Goal: Task Accomplishment & Management: Manage account settings

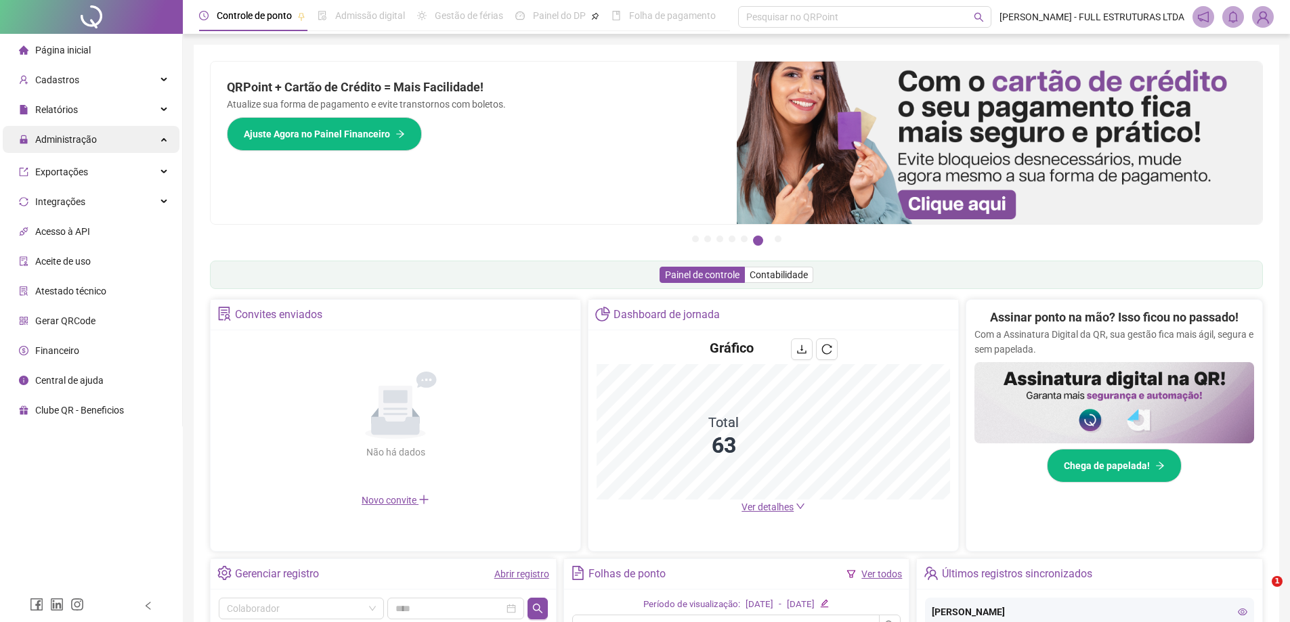
click at [82, 146] on span "Administração" at bounding box center [58, 139] width 78 height 27
click at [112, 139] on div "Administração" at bounding box center [91, 139] width 177 height 27
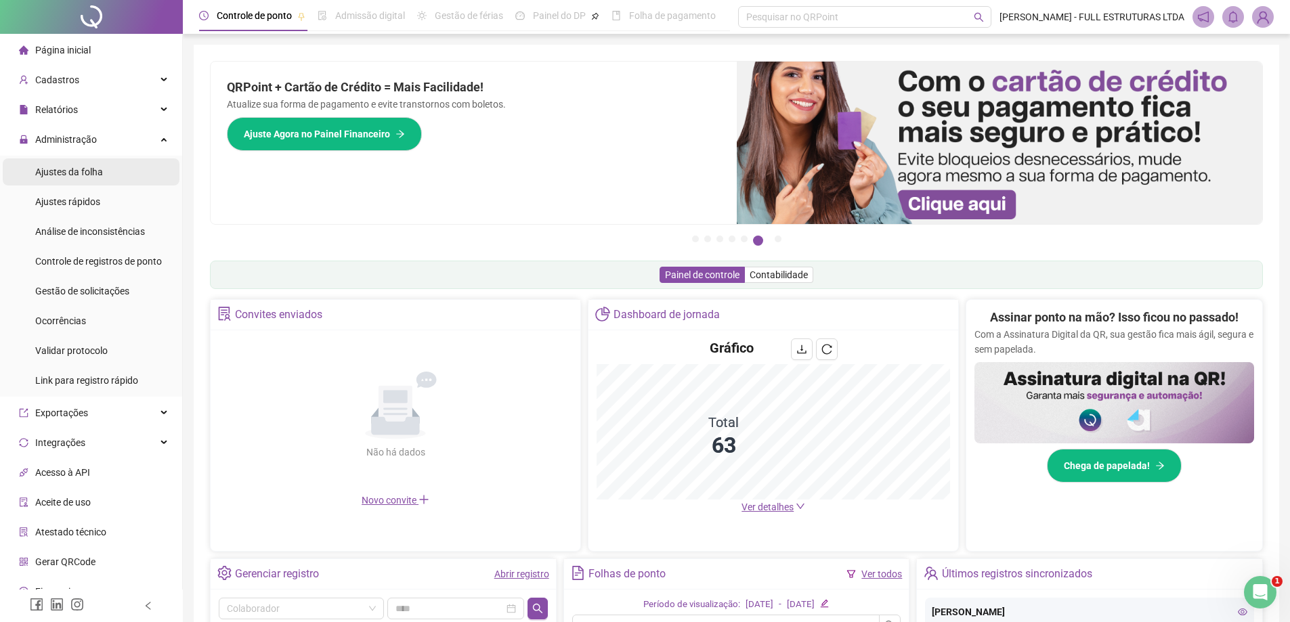
click at [82, 177] on span "Ajustes da folha" at bounding box center [69, 172] width 68 height 11
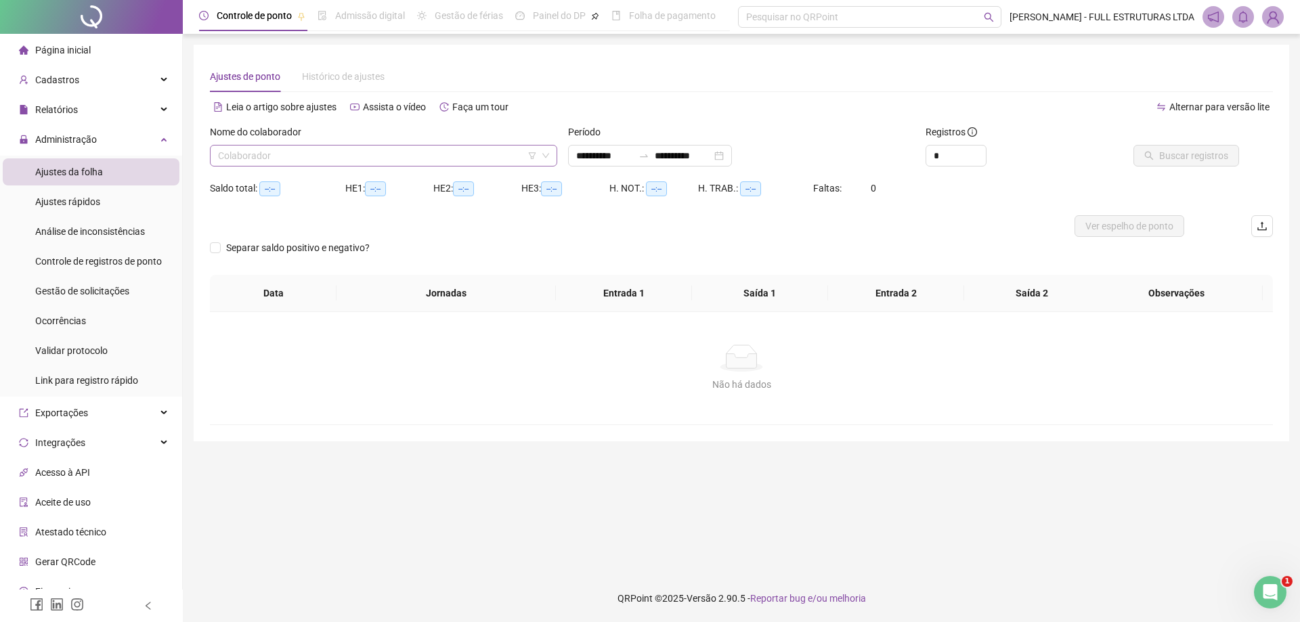
type input "**********"
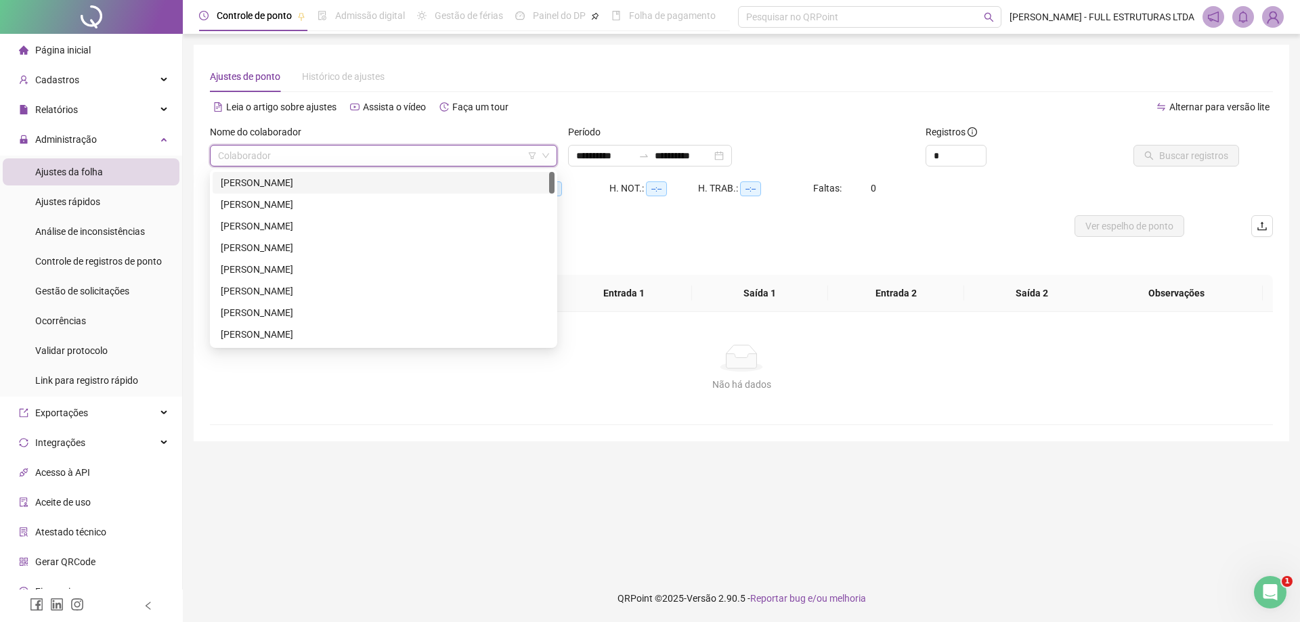
click at [272, 154] on input "search" at bounding box center [377, 156] width 319 height 20
type input "*****"
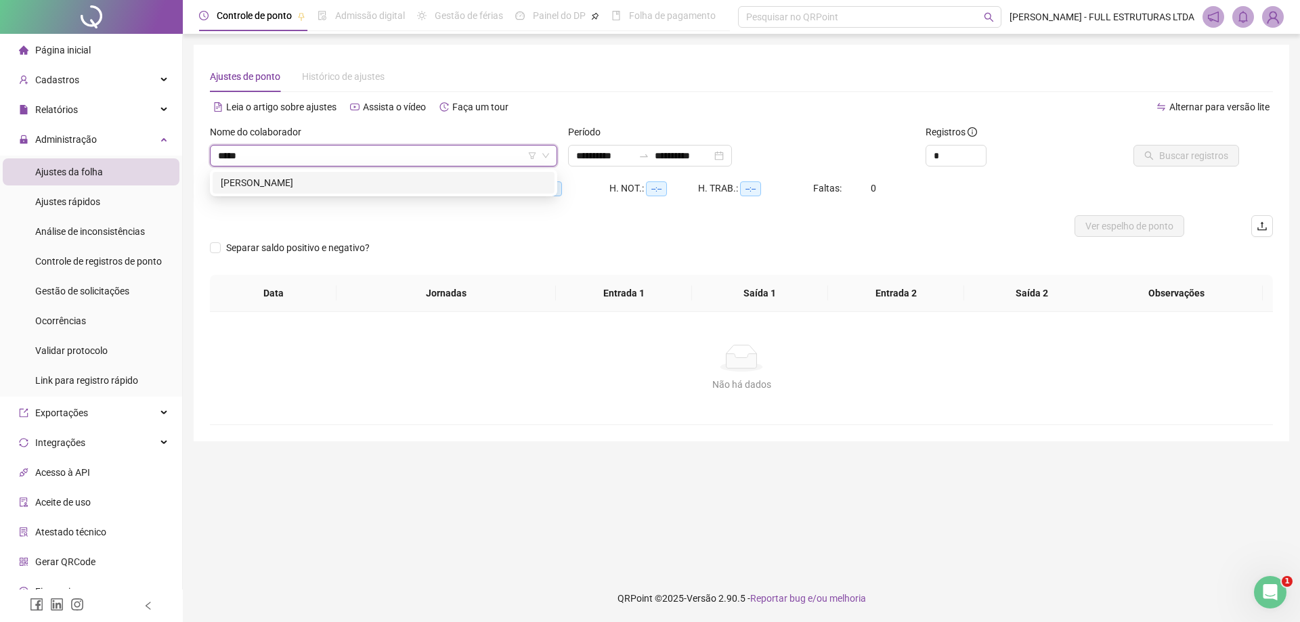
drag, startPoint x: 299, startPoint y: 188, endPoint x: 305, endPoint y: 179, distance: 10.3
click at [300, 188] on div "[PERSON_NAME]" at bounding box center [384, 182] width 326 height 15
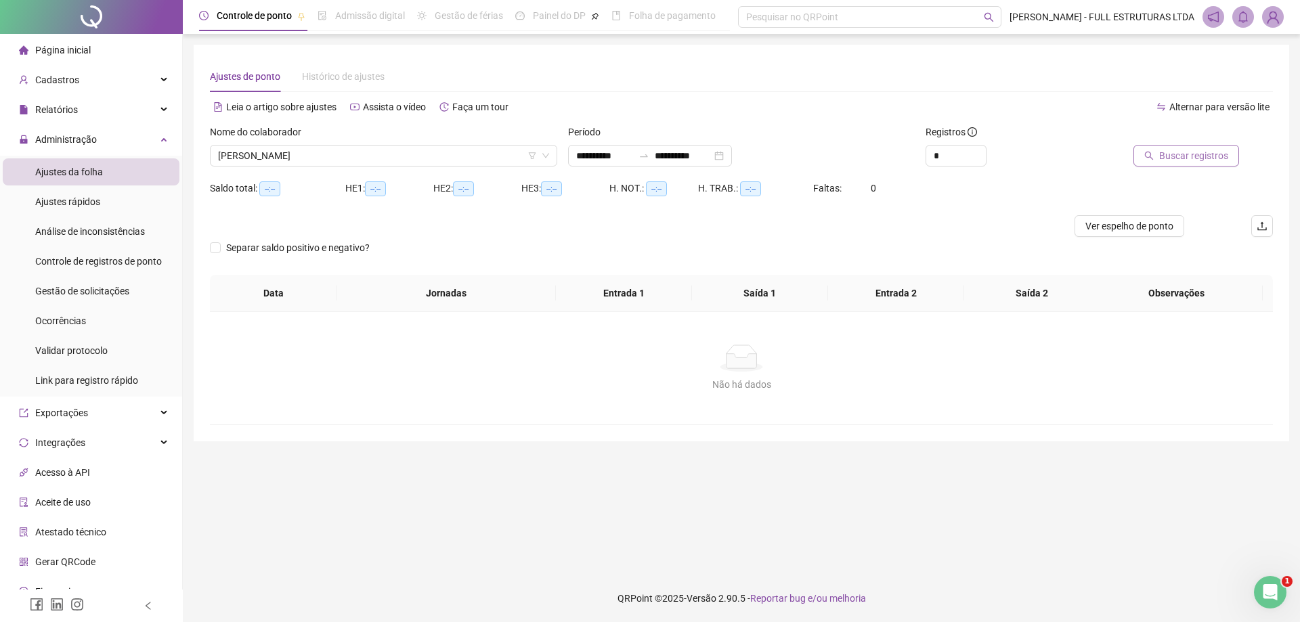
click at [1195, 154] on span "Buscar registros" at bounding box center [1194, 155] width 69 height 15
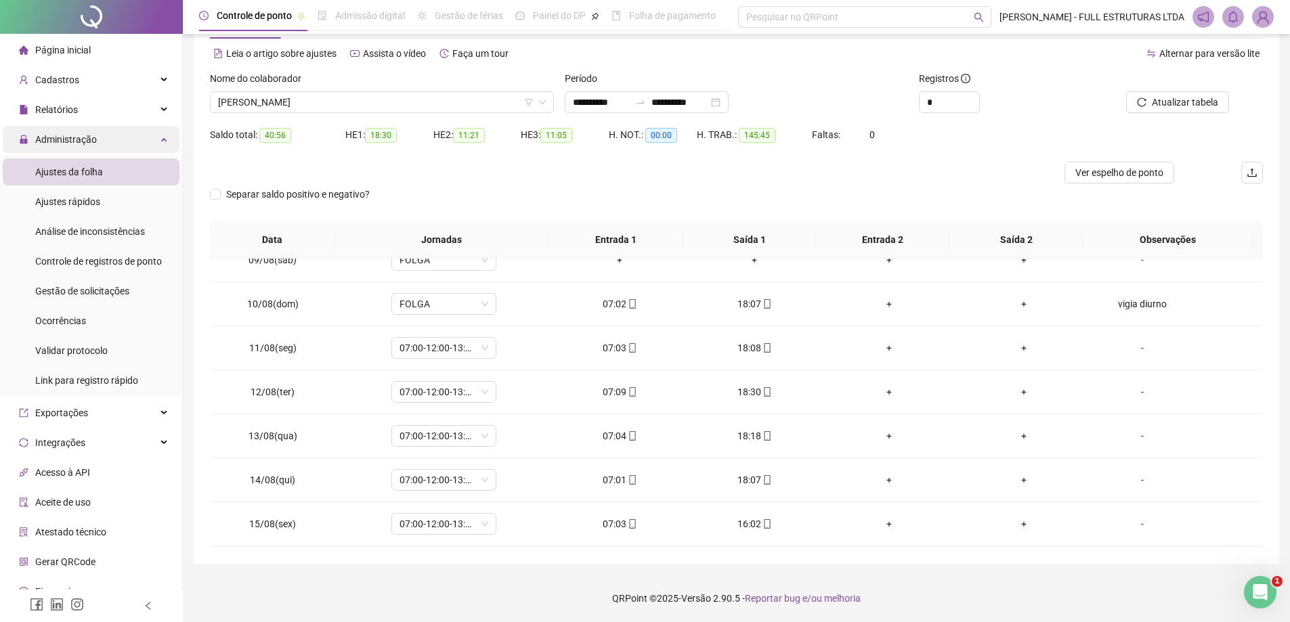
scroll to position [165, 0]
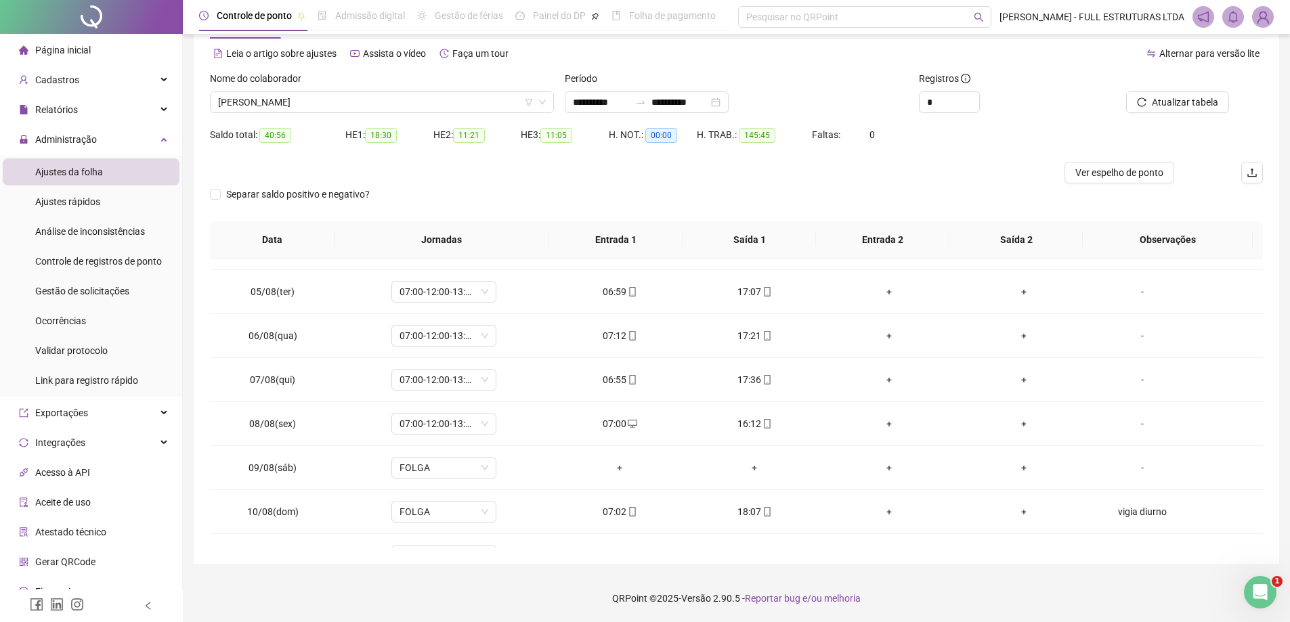
click at [334, 85] on div "Nome do colaborador" at bounding box center [382, 81] width 344 height 20
drag, startPoint x: 338, startPoint y: 104, endPoint x: 312, endPoint y: 100, distance: 26.8
click at [322, 104] on span "[PERSON_NAME]" at bounding box center [382, 102] width 328 height 20
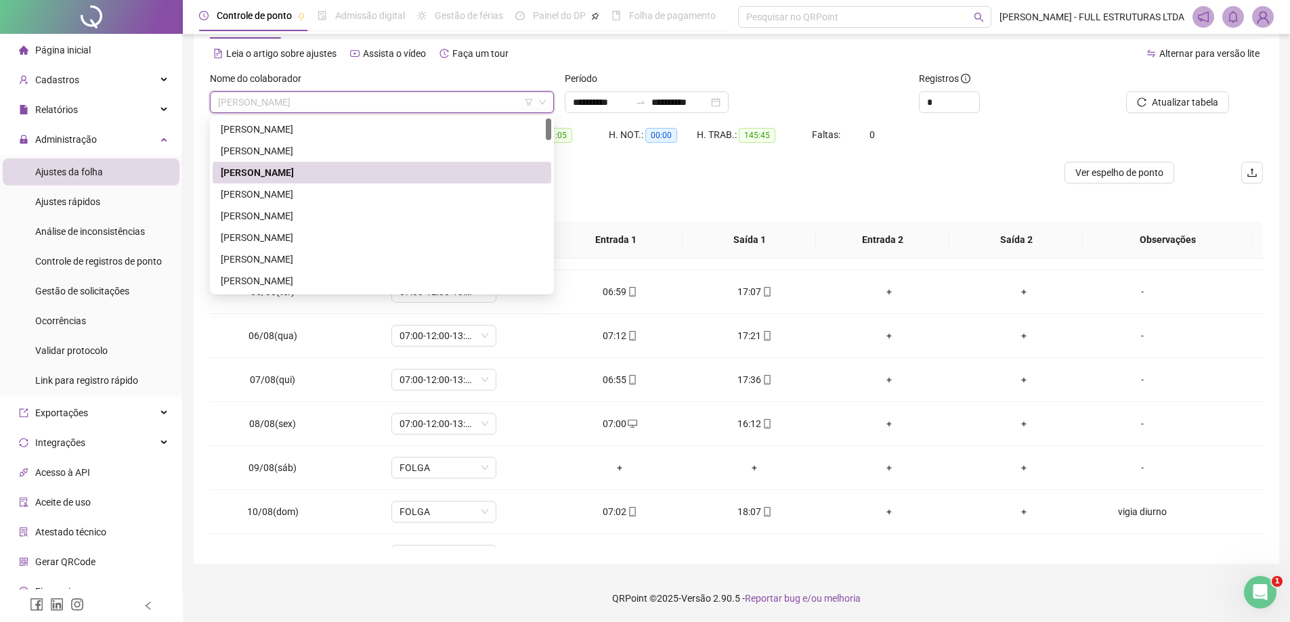
type input "*"
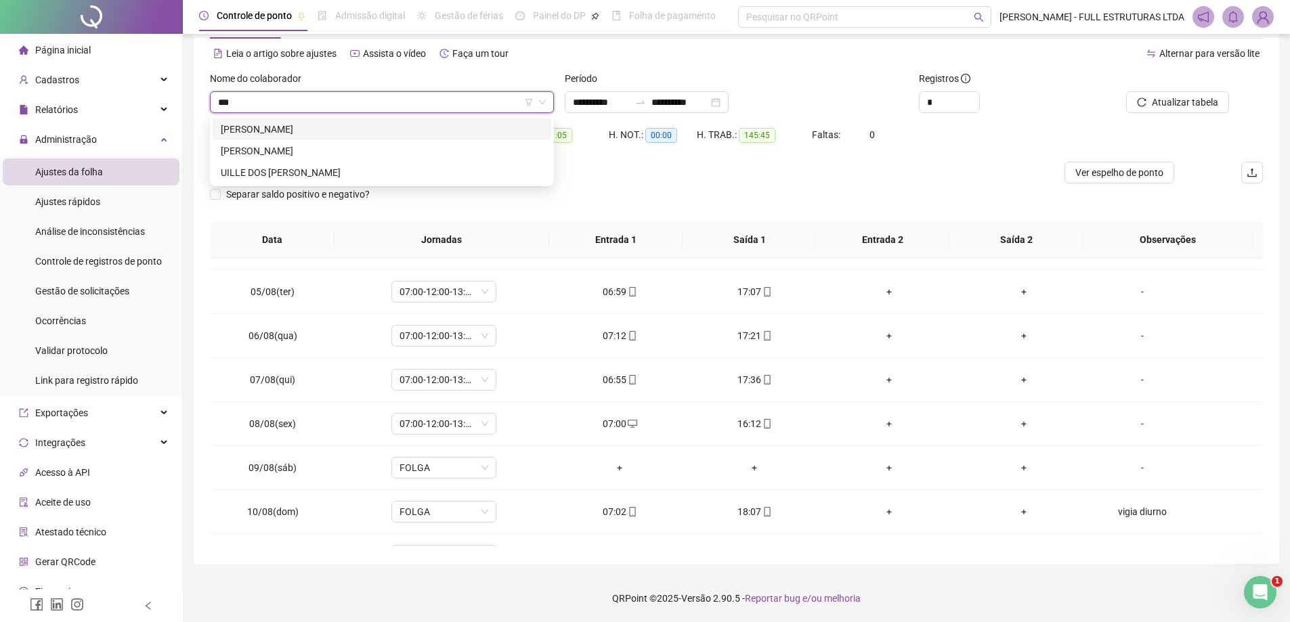
type input "****"
drag, startPoint x: 322, startPoint y: 131, endPoint x: 392, endPoint y: 121, distance: 70.5
click at [323, 131] on div "UILLE DOS [PERSON_NAME]" at bounding box center [382, 129] width 322 height 15
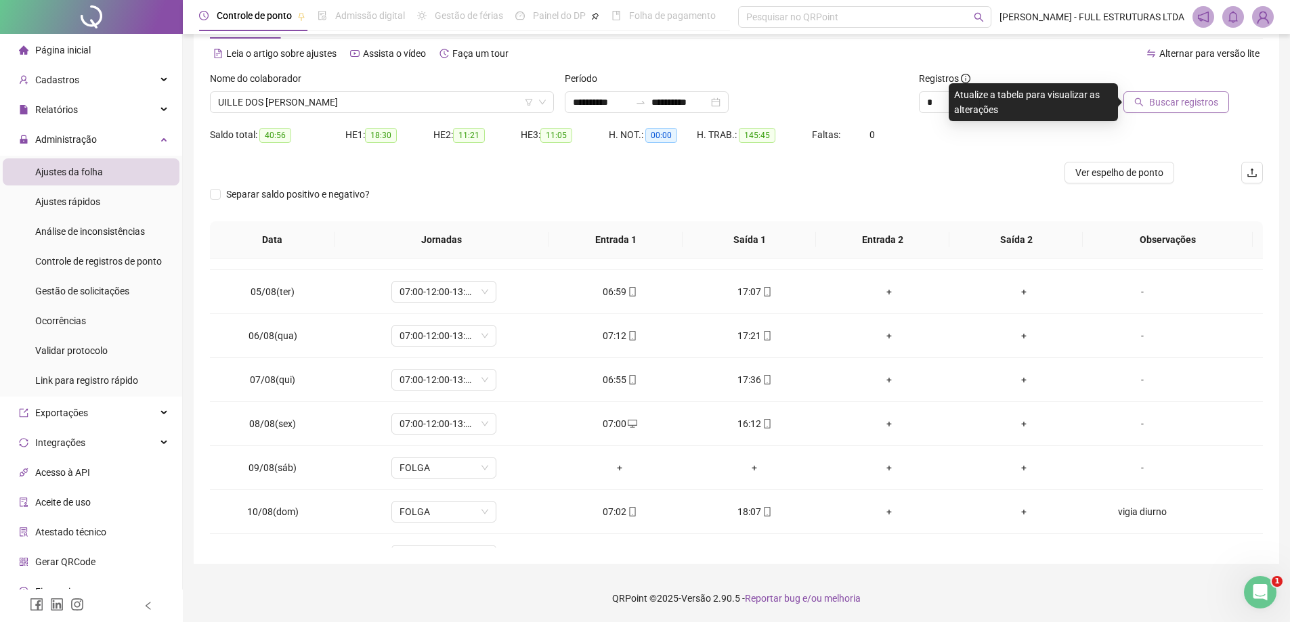
click at [1206, 104] on span "Buscar registros" at bounding box center [1183, 102] width 69 height 15
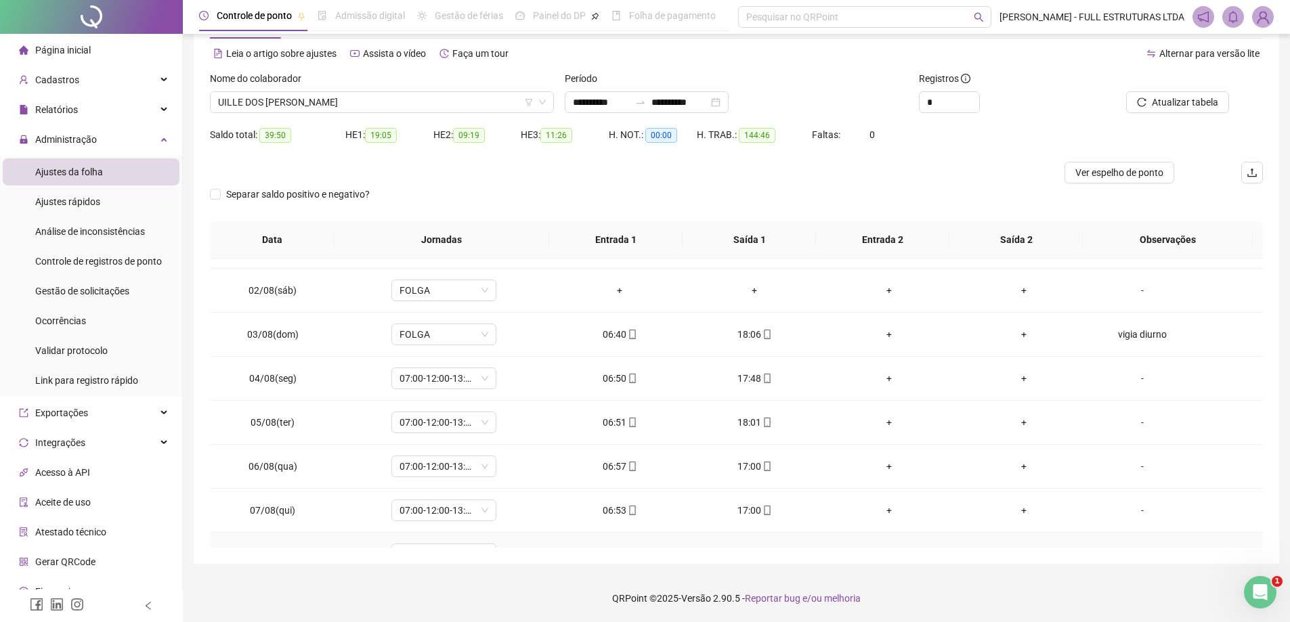
scroll to position [29, 0]
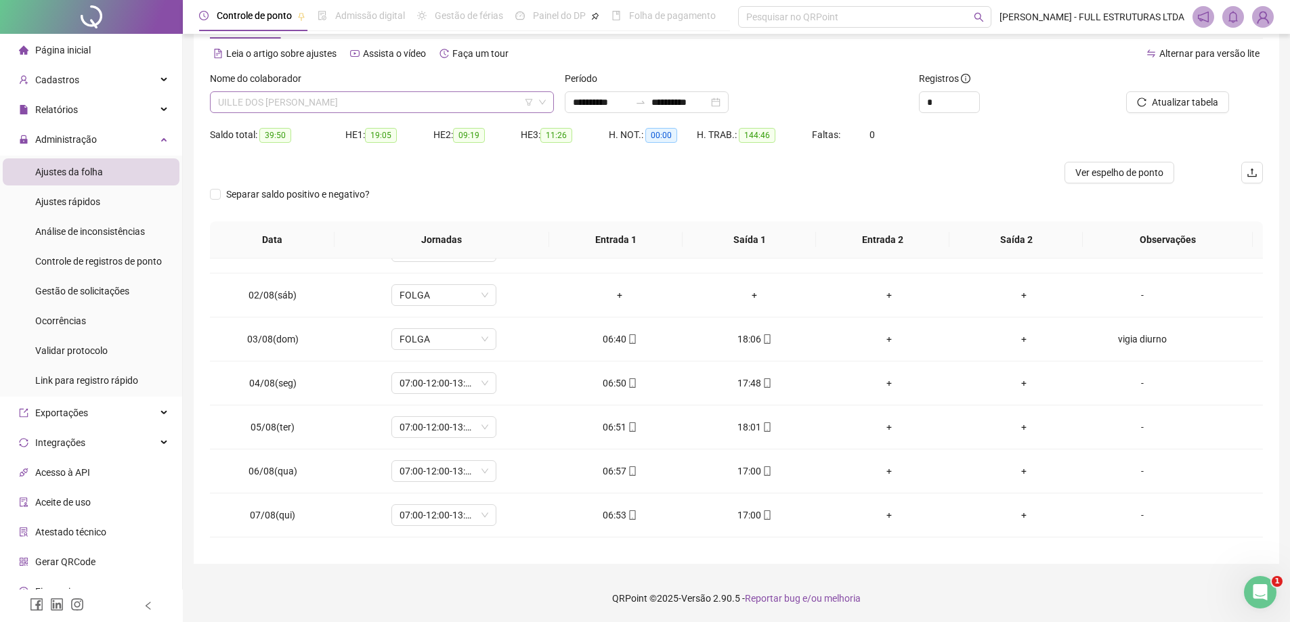
drag, startPoint x: 362, startPoint y: 100, endPoint x: 345, endPoint y: 99, distance: 17.0
click at [361, 100] on span "UILLE DOS [PERSON_NAME]" at bounding box center [382, 102] width 328 height 20
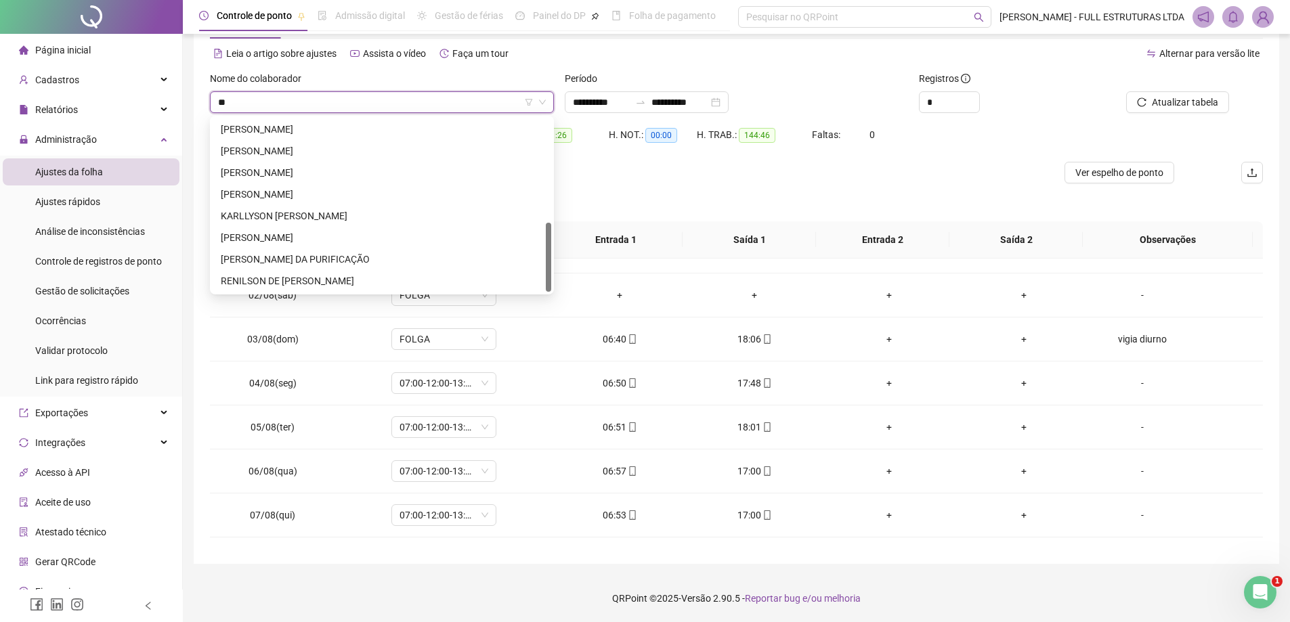
scroll to position [260, 0]
type input "***"
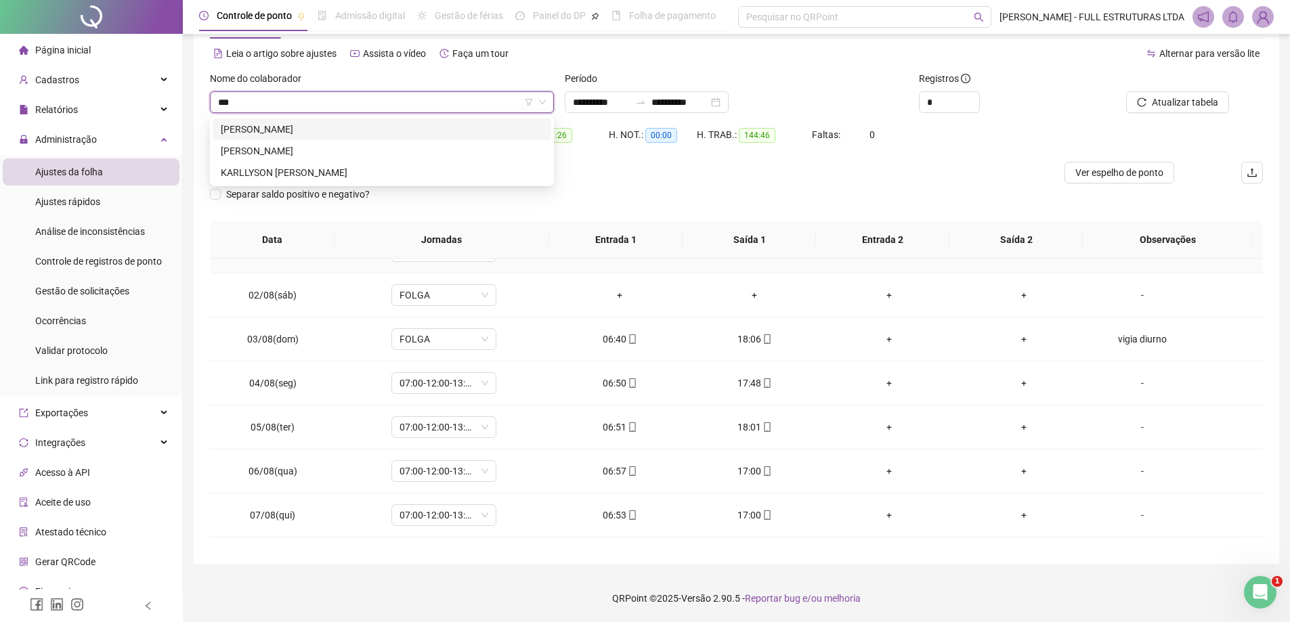
scroll to position [0, 0]
click at [278, 132] on div "[PERSON_NAME]" at bounding box center [382, 129] width 322 height 15
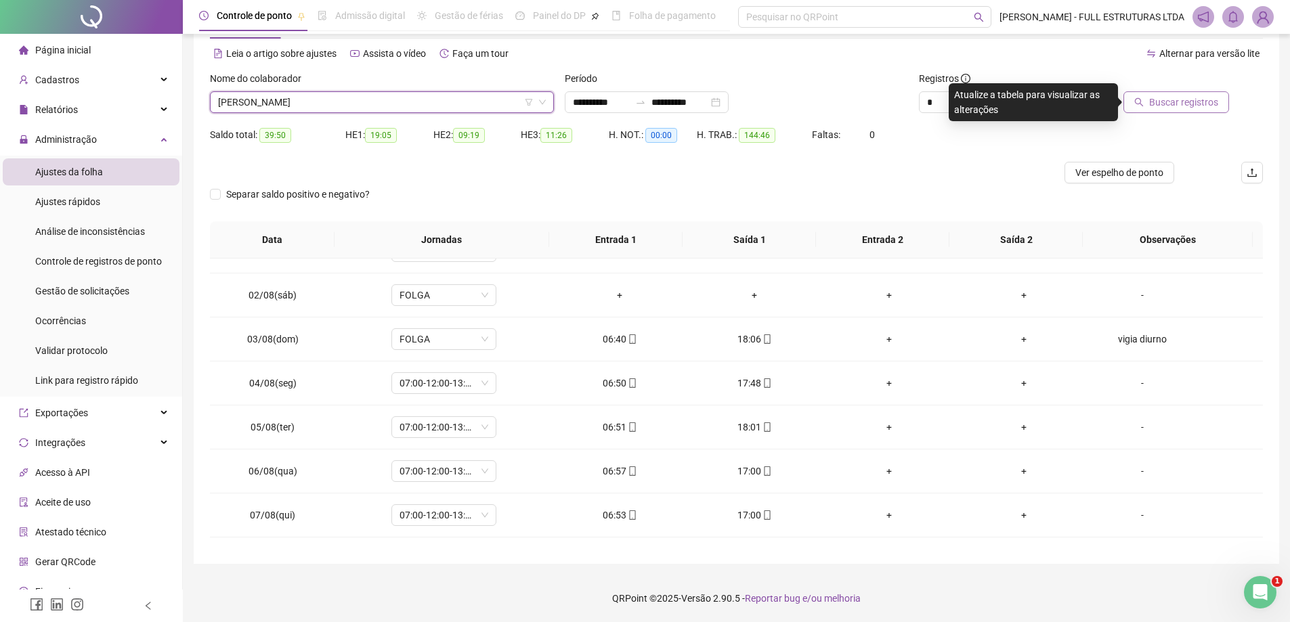
click at [1218, 98] on button "Buscar registros" at bounding box center [1177, 102] width 106 height 22
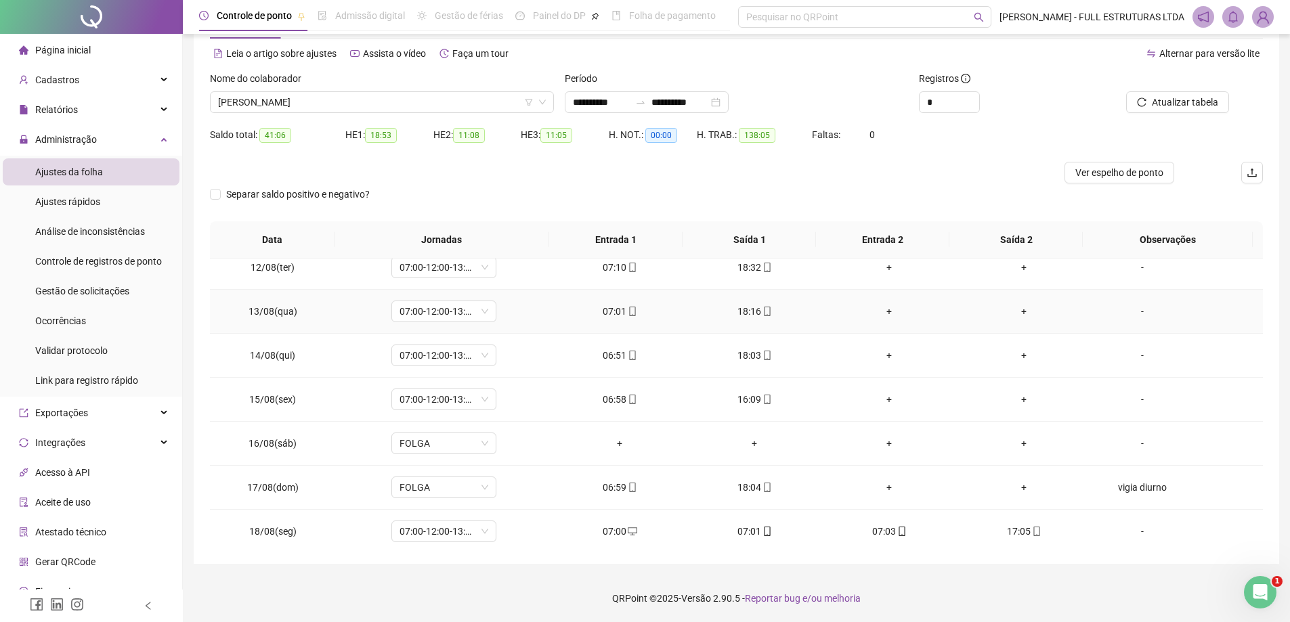
scroll to position [503, 0]
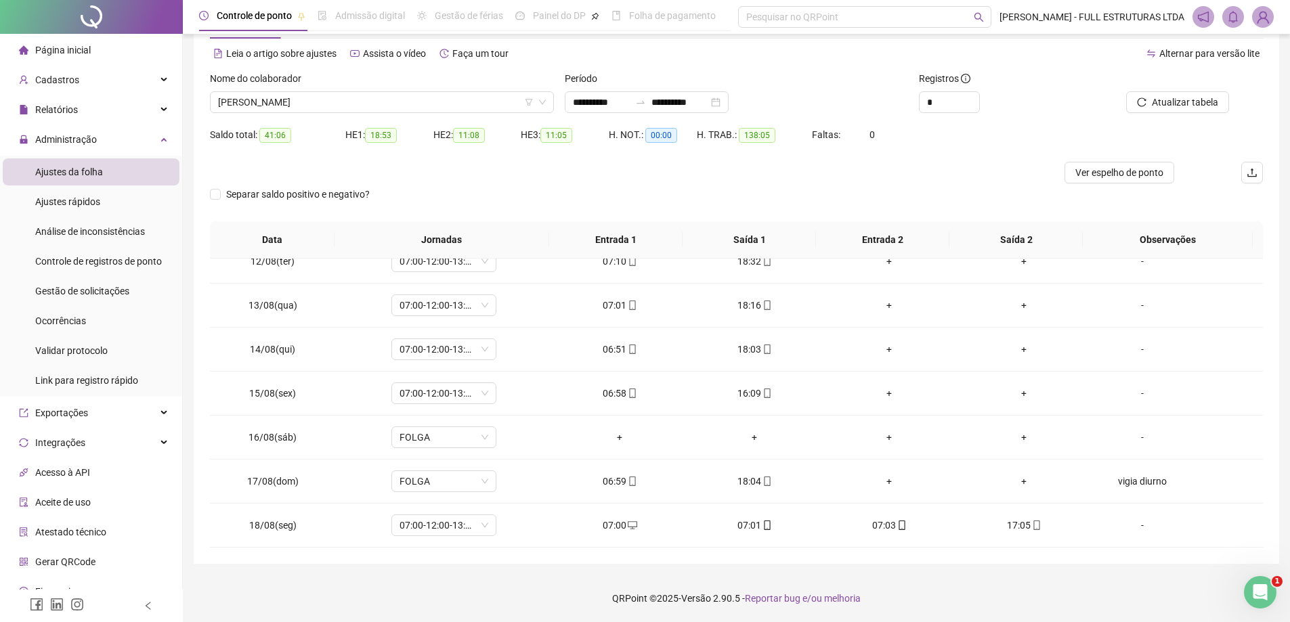
click at [77, 54] on span "Página inicial" at bounding box center [63, 50] width 56 height 11
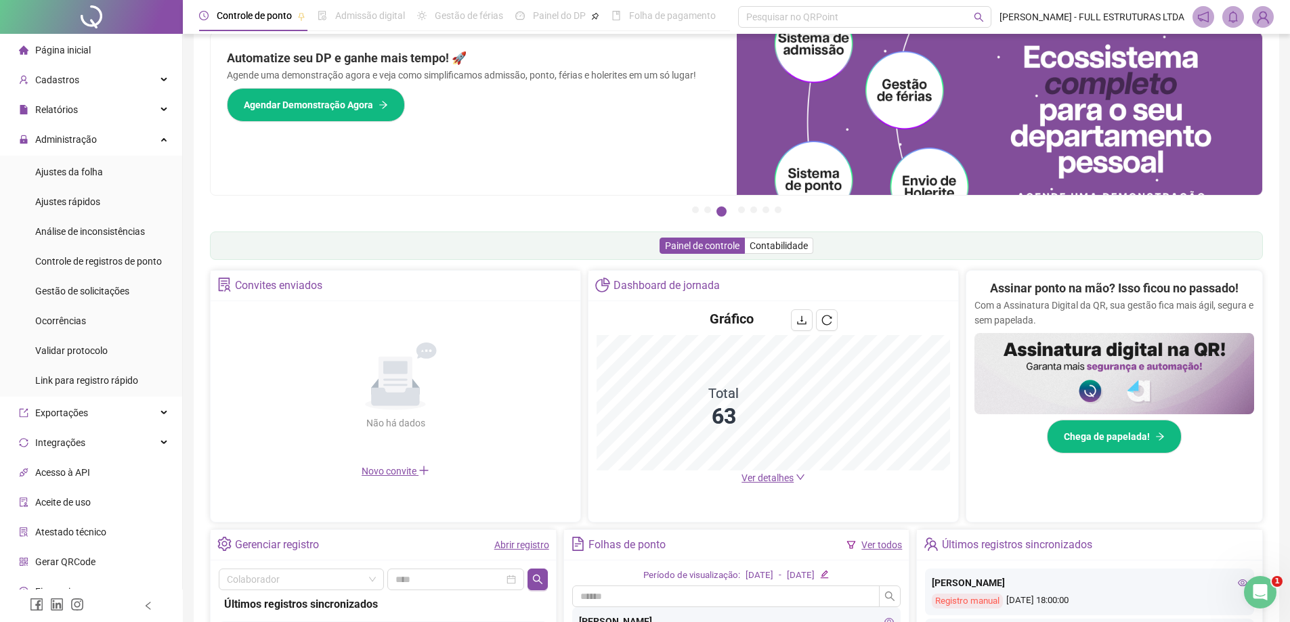
scroll to position [54, 0]
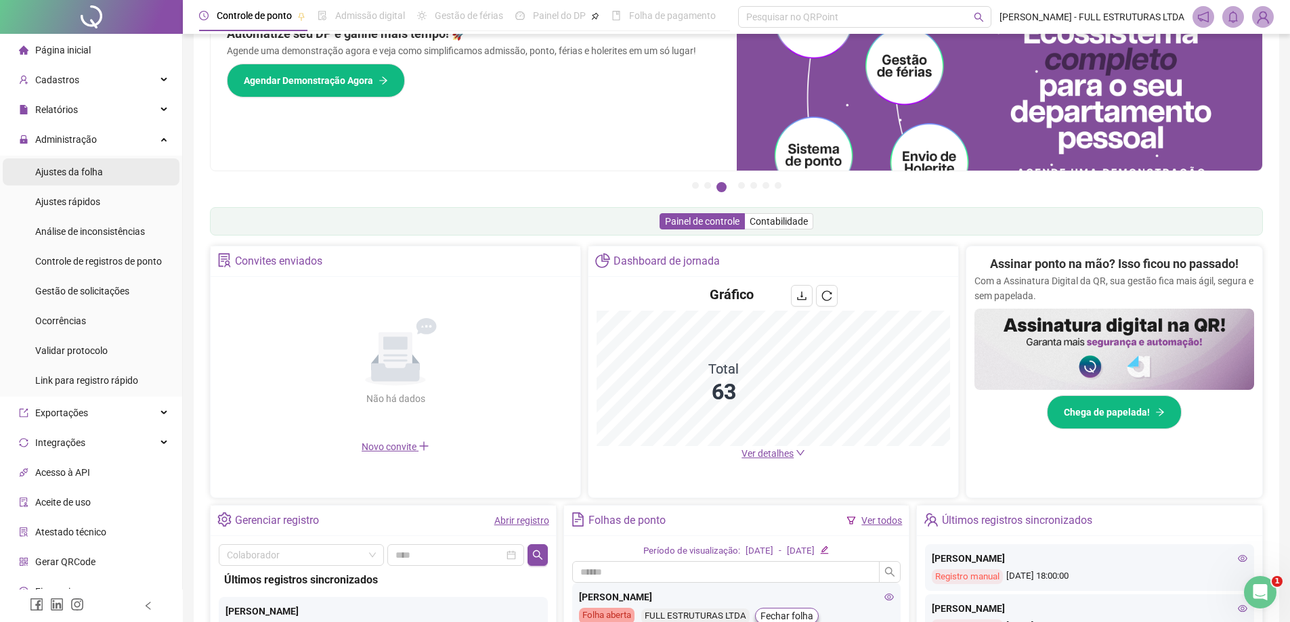
click at [67, 173] on span "Ajustes da folha" at bounding box center [69, 172] width 68 height 11
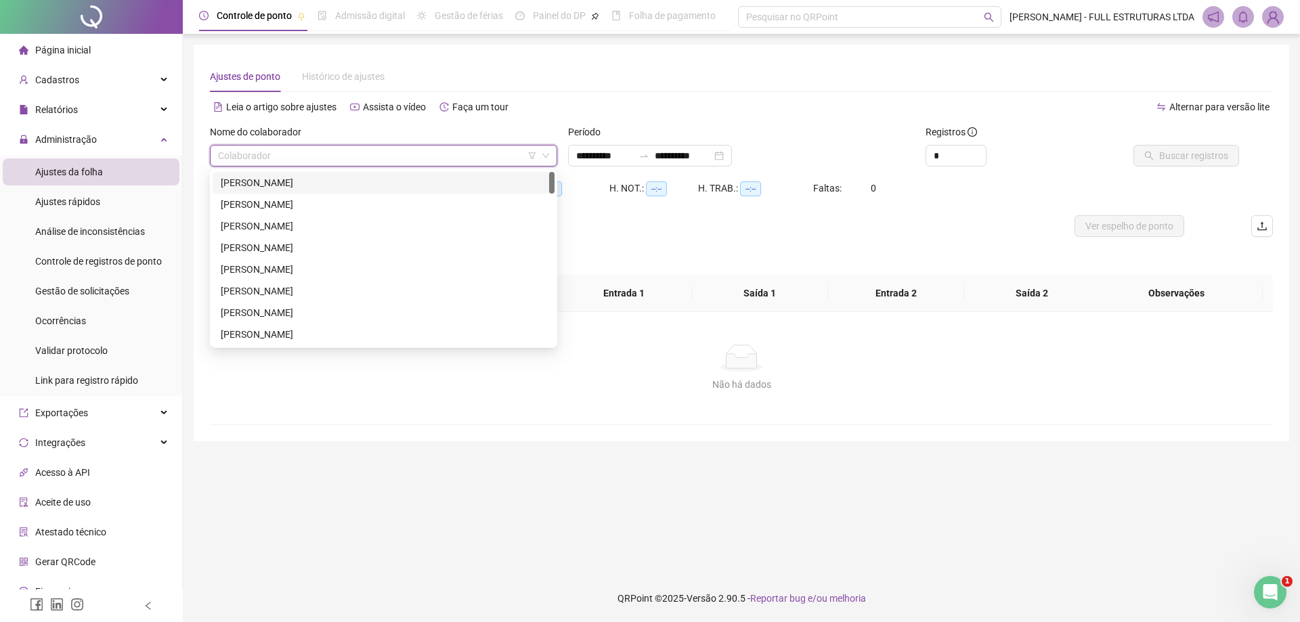
click at [273, 158] on input "search" at bounding box center [377, 156] width 319 height 20
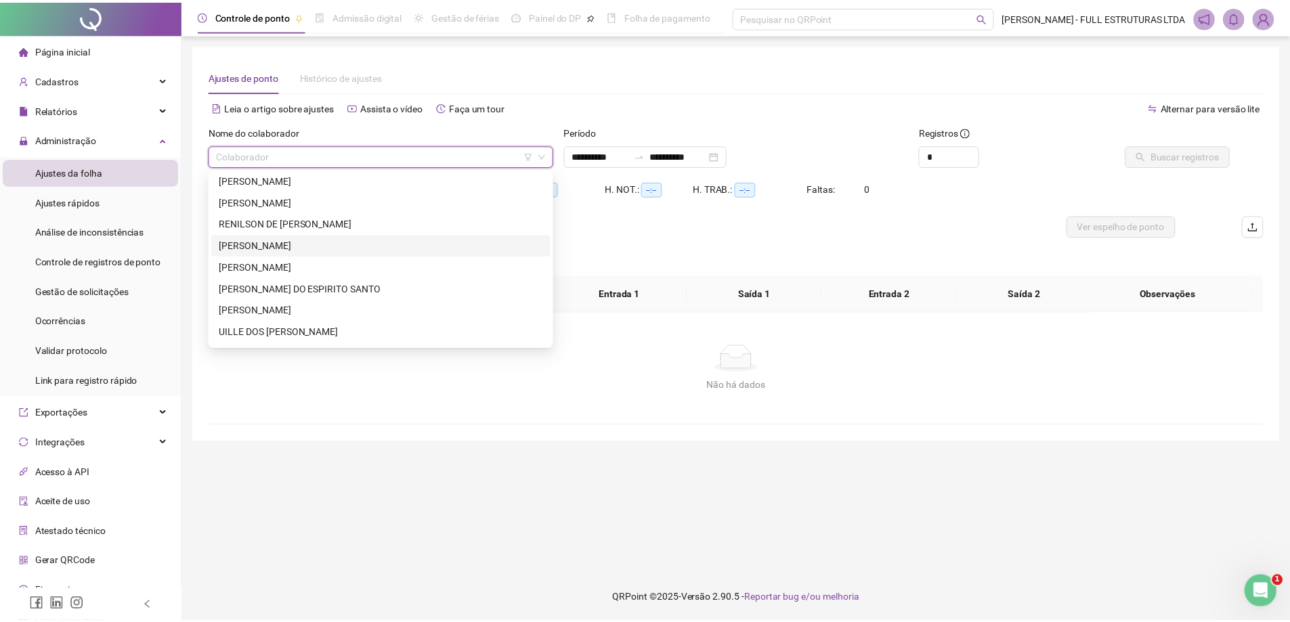
scroll to position [1192, 0]
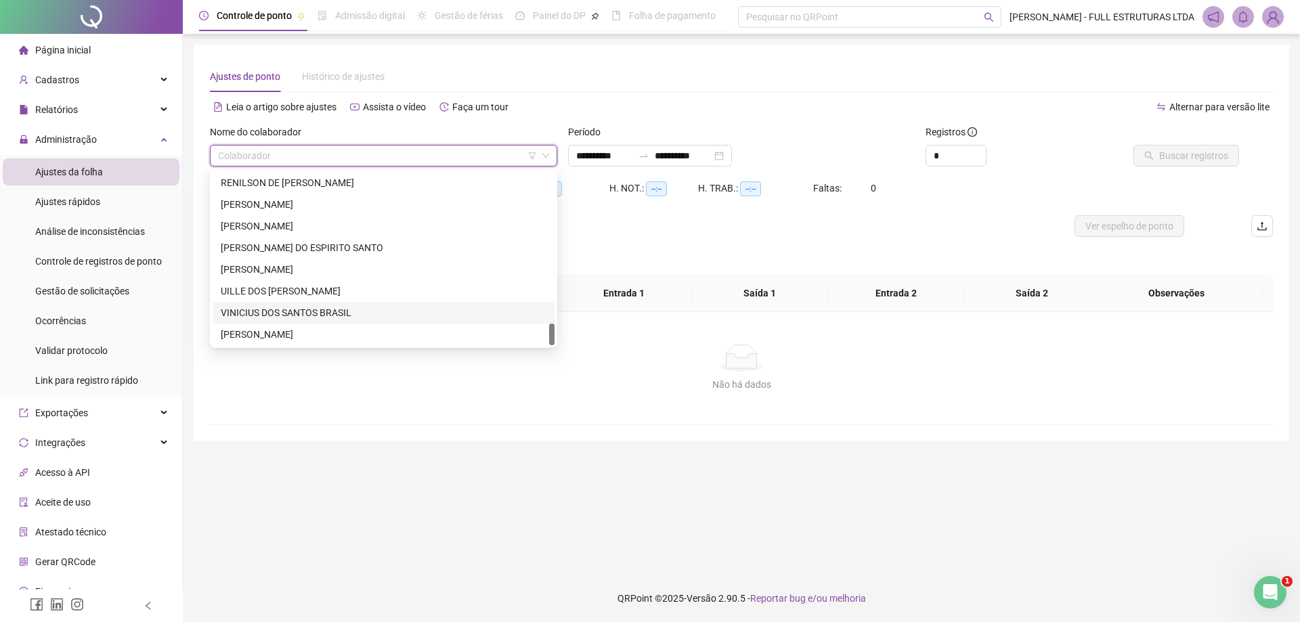
click at [265, 305] on div "VINICIUS DOS SANTOS BRASIL" at bounding box center [384, 312] width 326 height 15
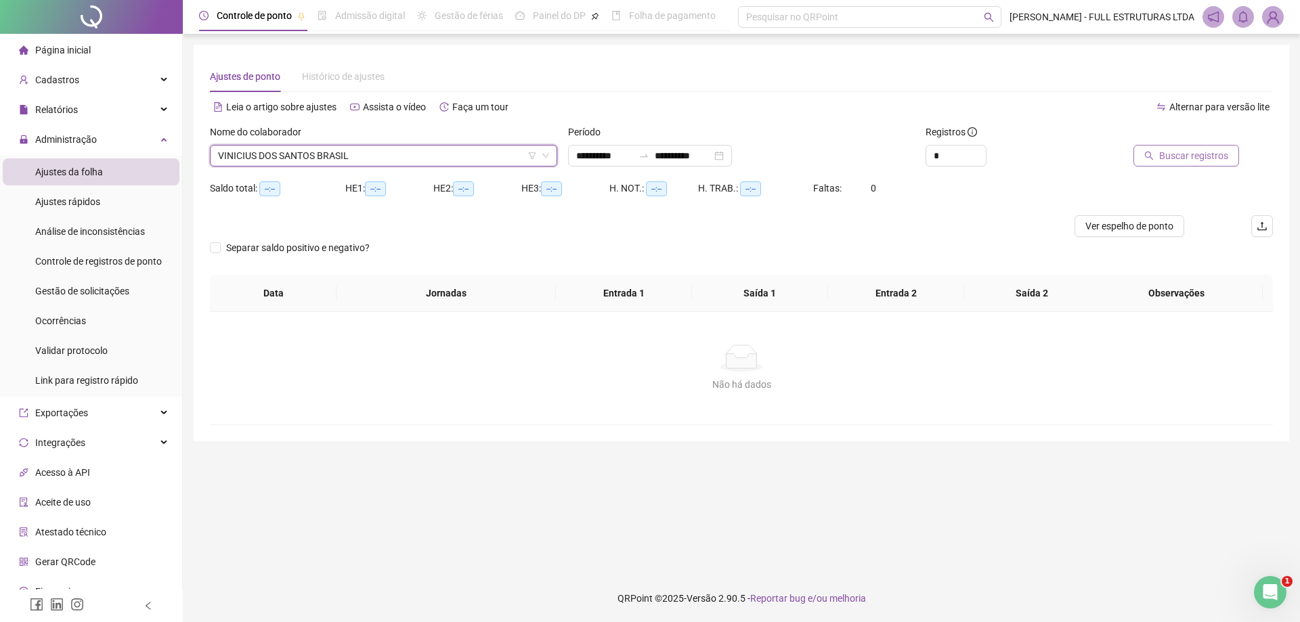
click at [1203, 161] on span "Buscar registros" at bounding box center [1194, 155] width 69 height 15
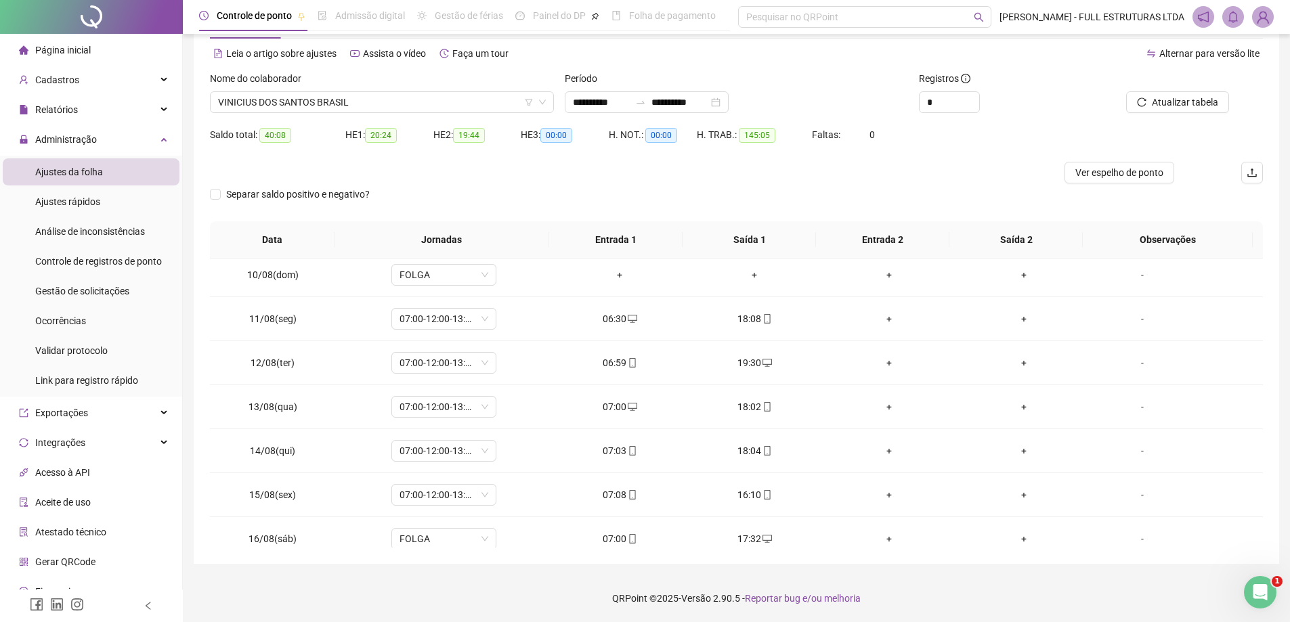
scroll to position [503, 0]
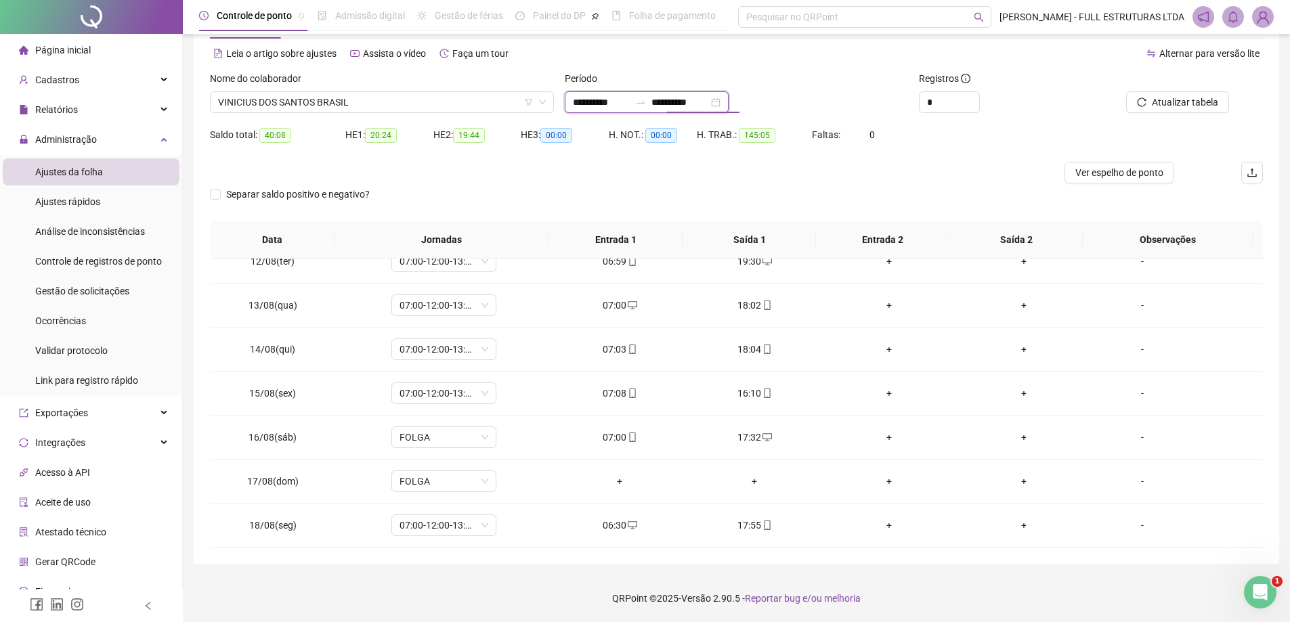
click at [683, 103] on input "**********" at bounding box center [680, 102] width 57 height 15
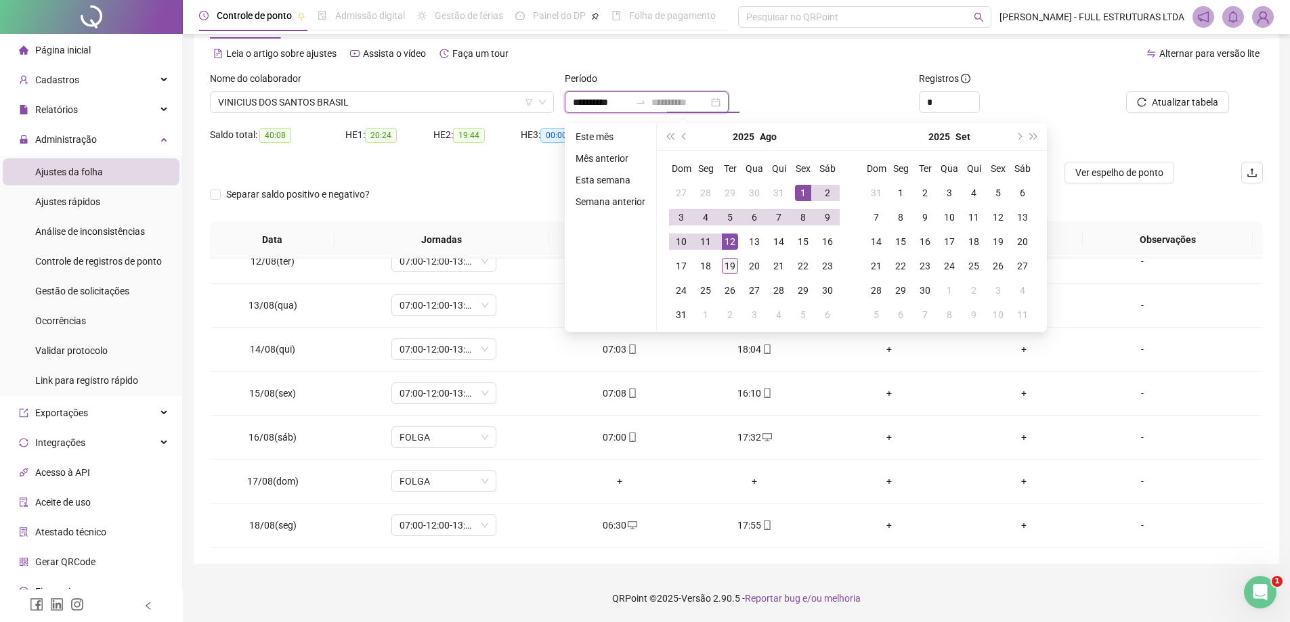
type input "**********"
click at [734, 263] on div "19" at bounding box center [730, 266] width 16 height 16
type input "**********"
click at [1203, 92] on button "Atualizar tabela" at bounding box center [1177, 102] width 103 height 22
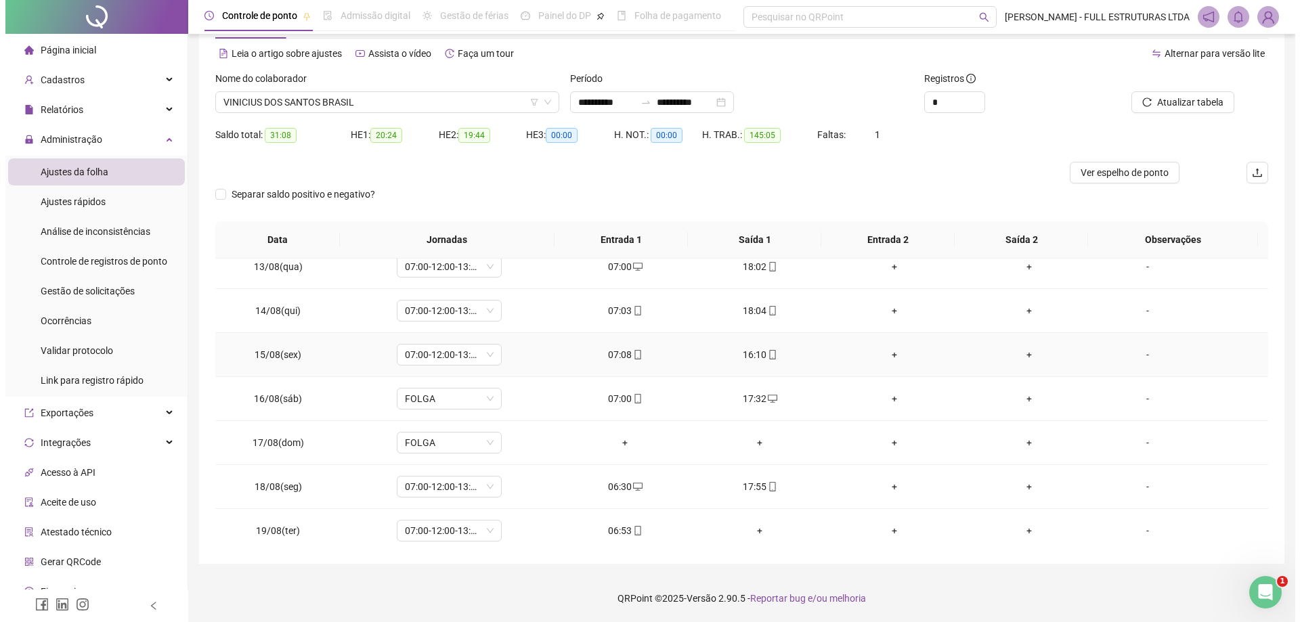
scroll to position [547, 0]
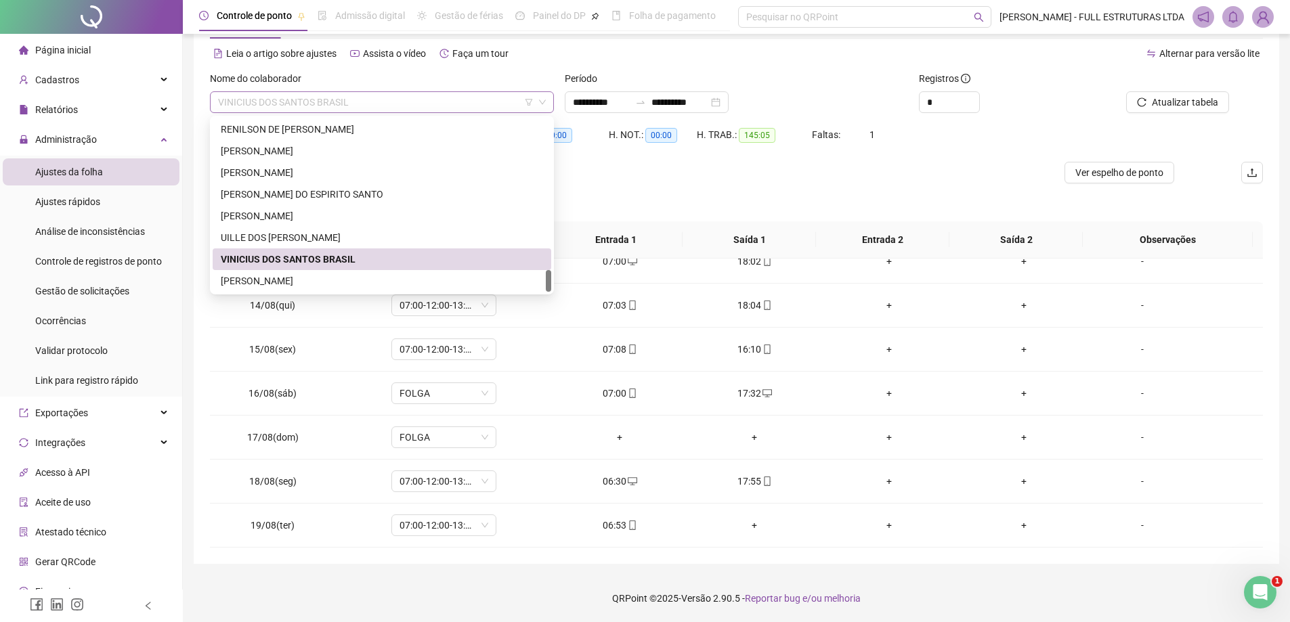
click at [290, 102] on span "VINICIUS DOS SANTOS BRASIL" at bounding box center [382, 102] width 328 height 20
click at [270, 282] on div "[PERSON_NAME]" at bounding box center [382, 281] width 322 height 15
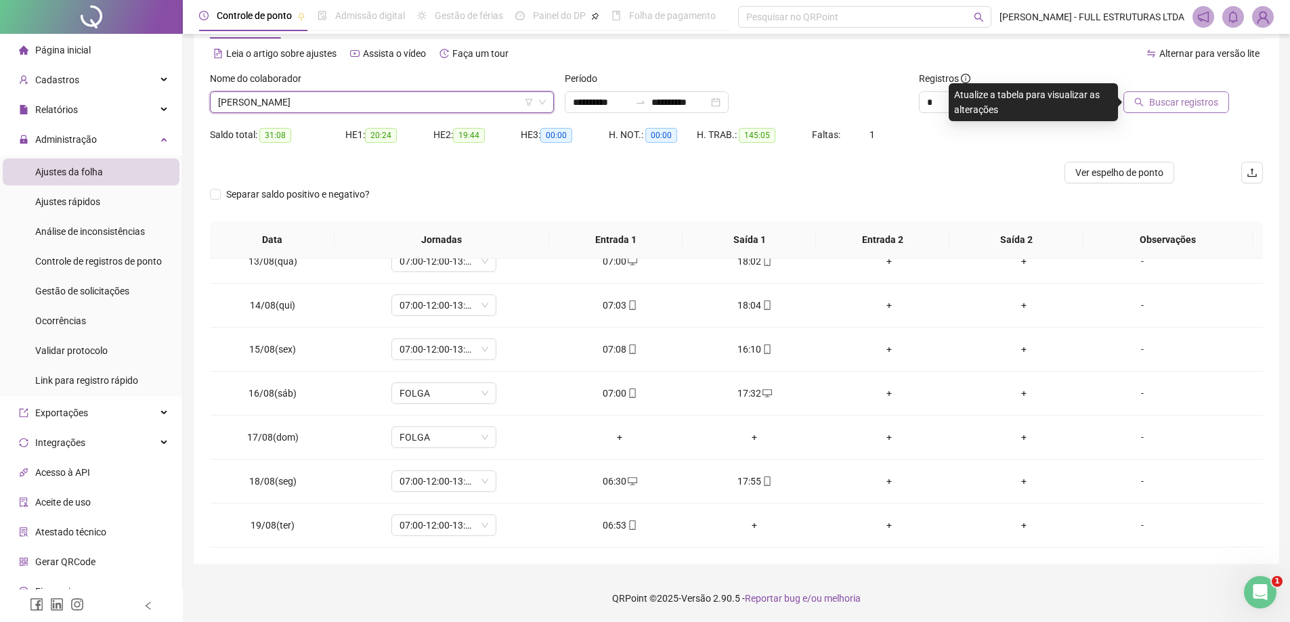
click at [1179, 102] on span "Buscar registros" at bounding box center [1183, 102] width 69 height 15
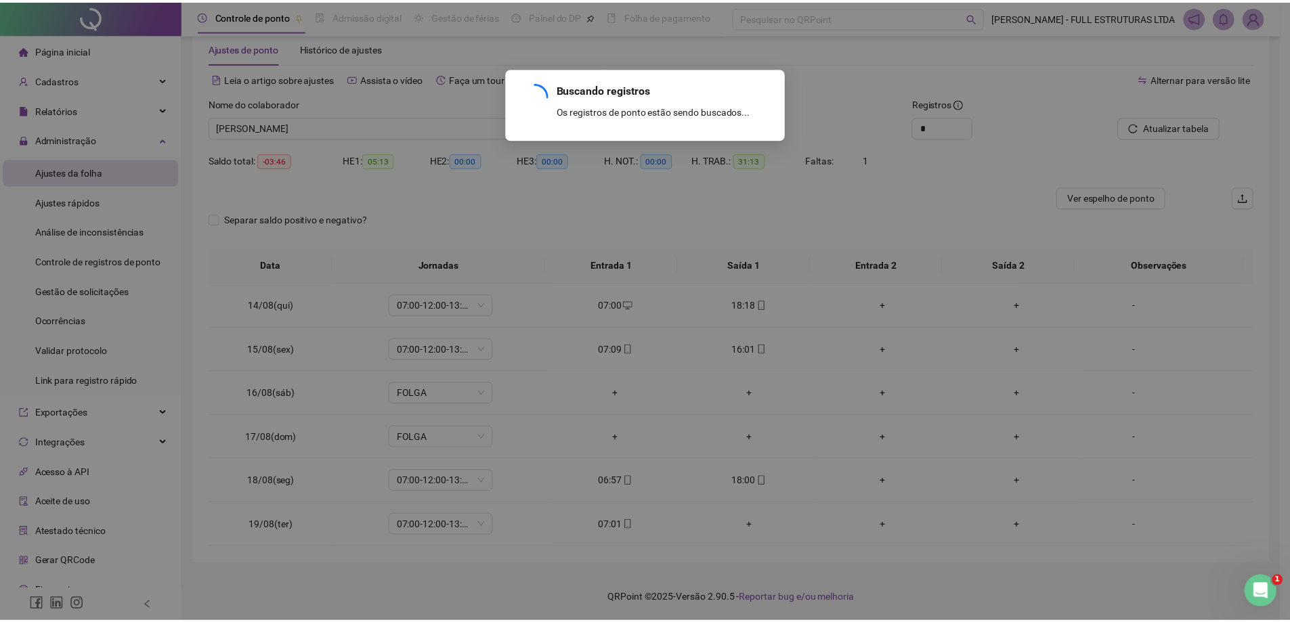
scroll to position [0, 0]
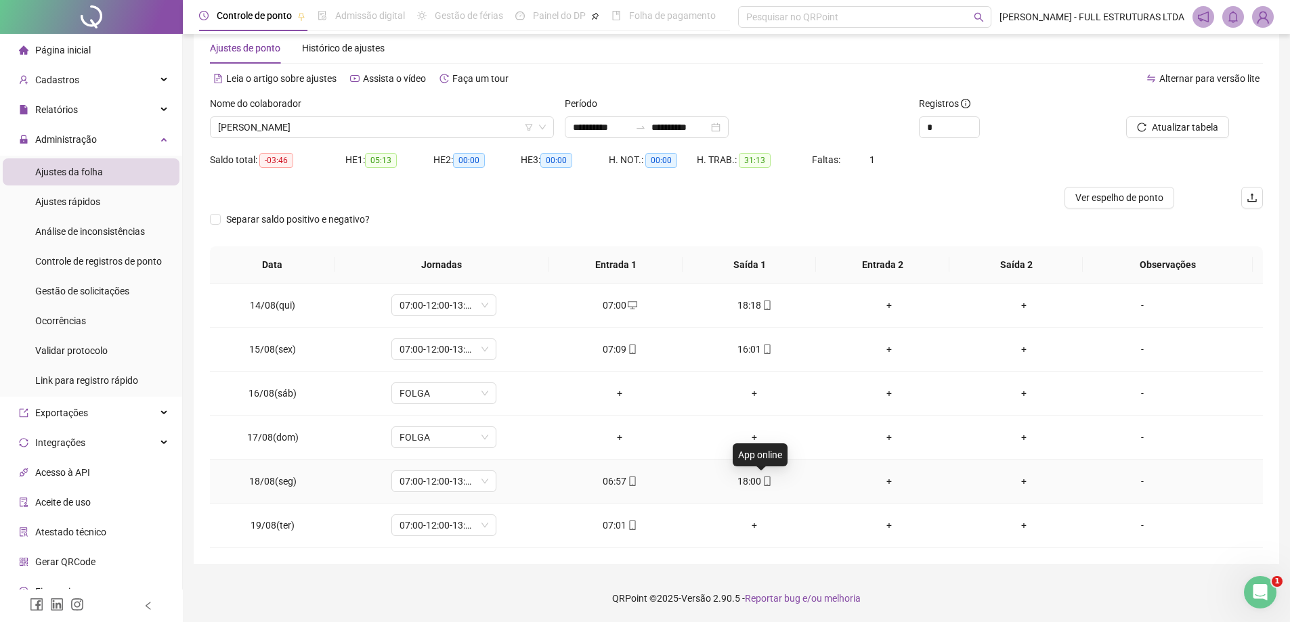
click at [764, 482] on icon "mobile" at bounding box center [767, 481] width 6 height 9
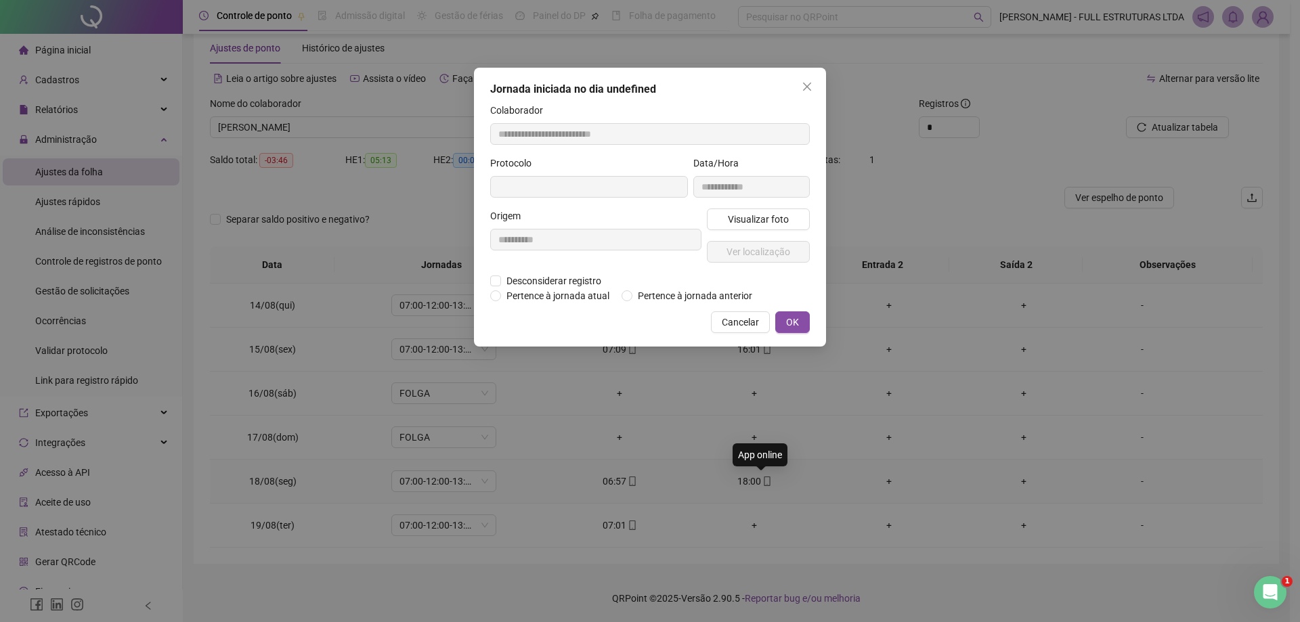
type input "**********"
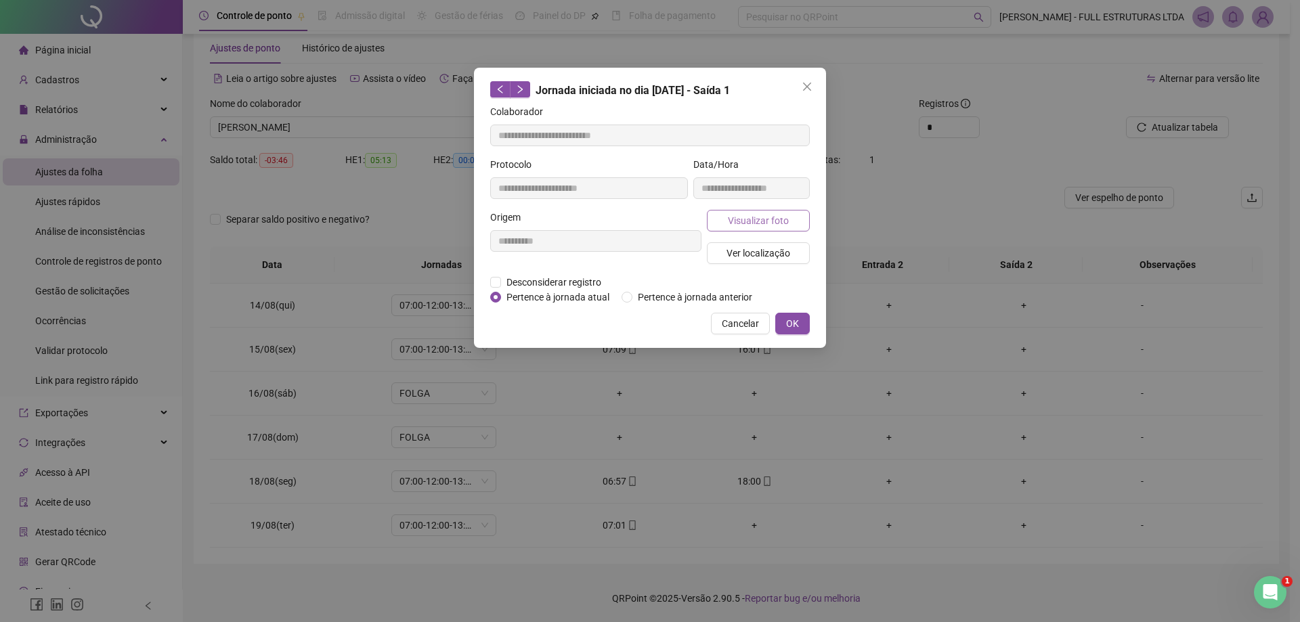
click at [763, 221] on span "Visualizar foto" at bounding box center [758, 220] width 61 height 15
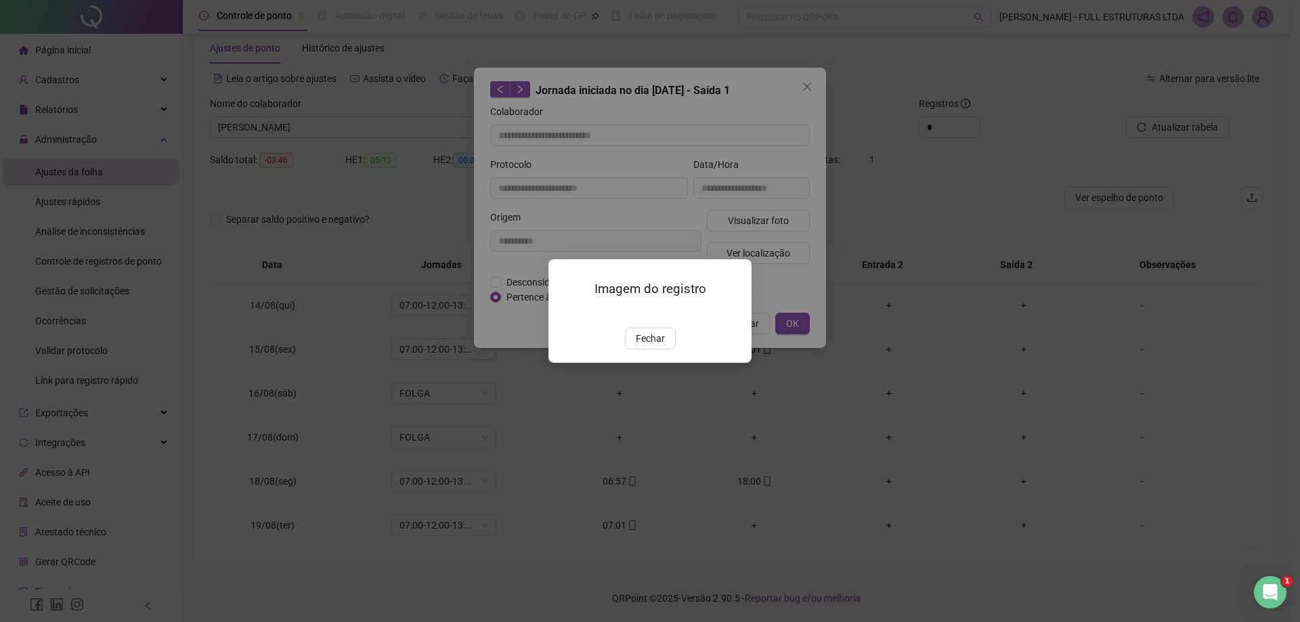
click at [644, 346] on span "Fechar" at bounding box center [650, 338] width 29 height 15
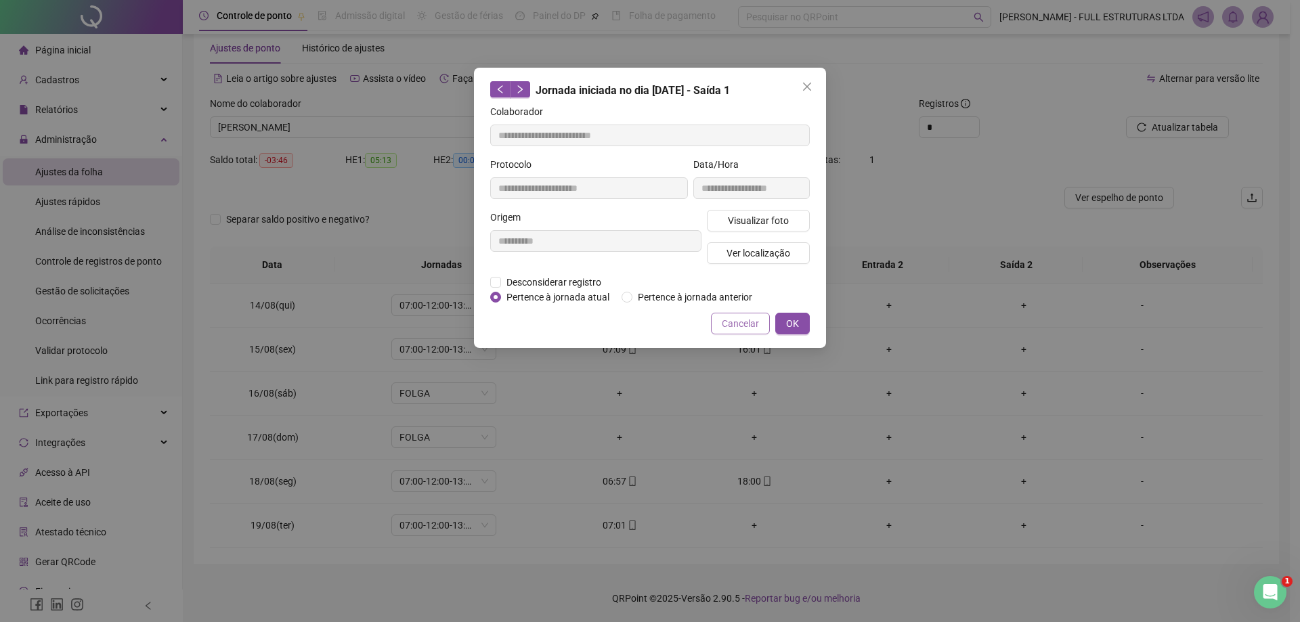
click at [740, 318] on span "Cancelar" at bounding box center [740, 323] width 37 height 15
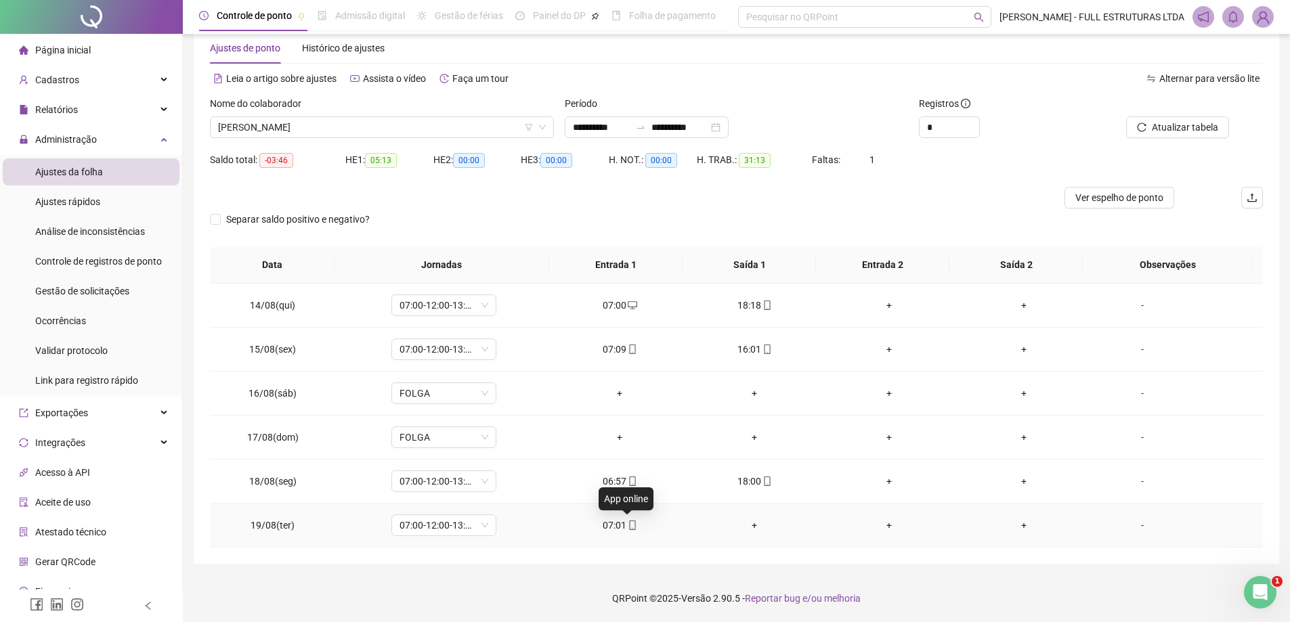
click at [628, 525] on icon "mobile" at bounding box center [632, 525] width 9 height 9
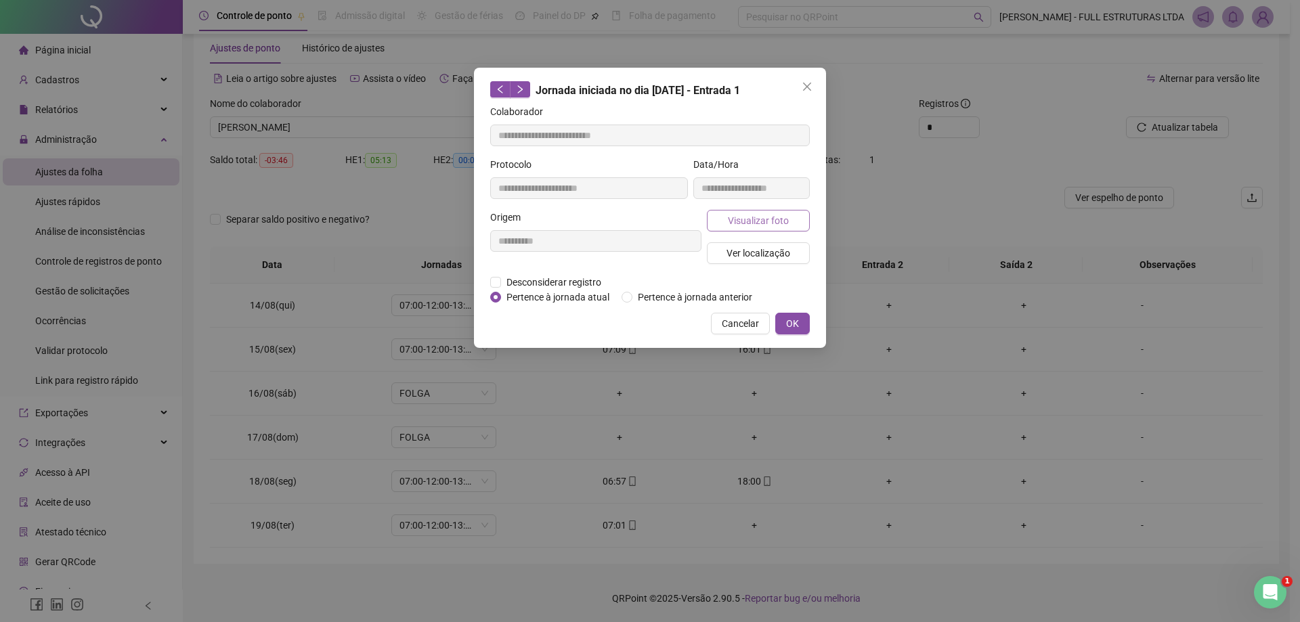
click at [751, 228] on button "Visualizar foto" at bounding box center [758, 221] width 103 height 22
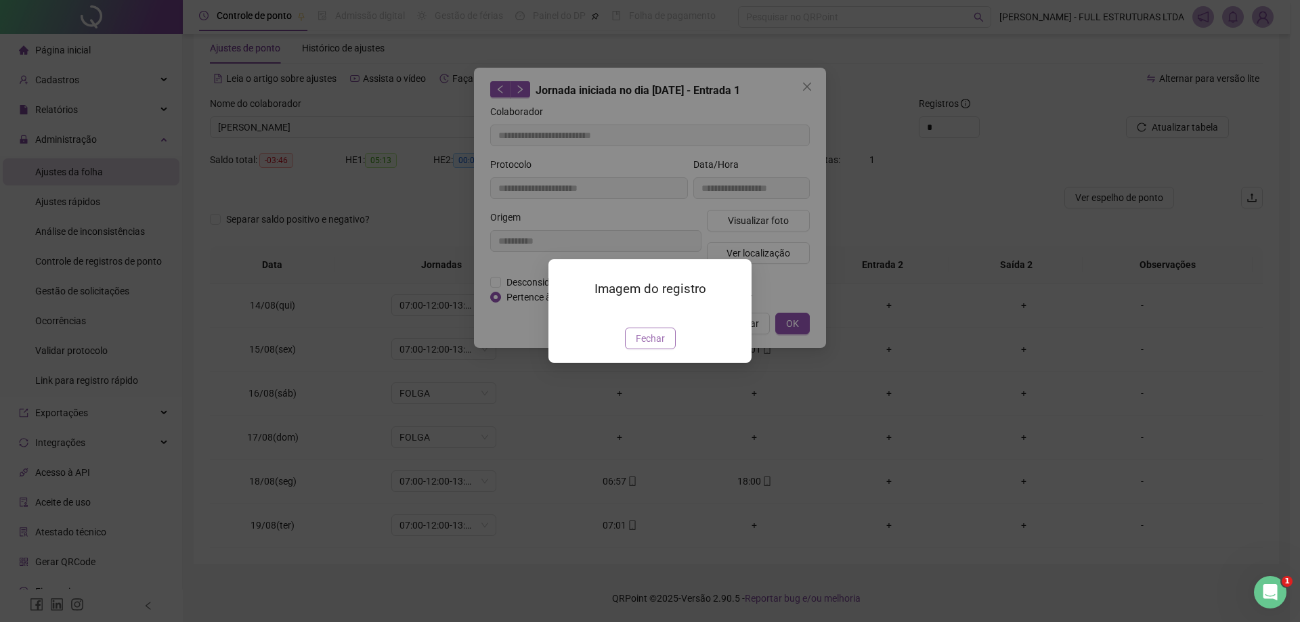
click at [658, 346] on span "Fechar" at bounding box center [650, 338] width 29 height 15
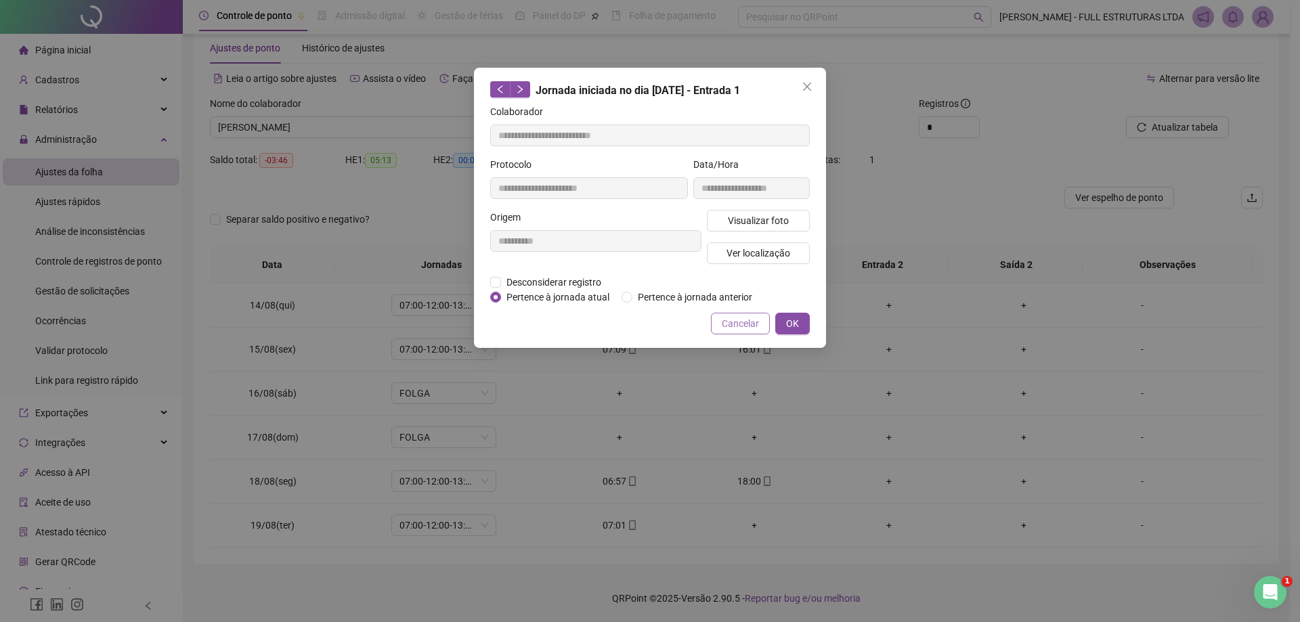
click at [745, 326] on span "Cancelar" at bounding box center [740, 323] width 37 height 15
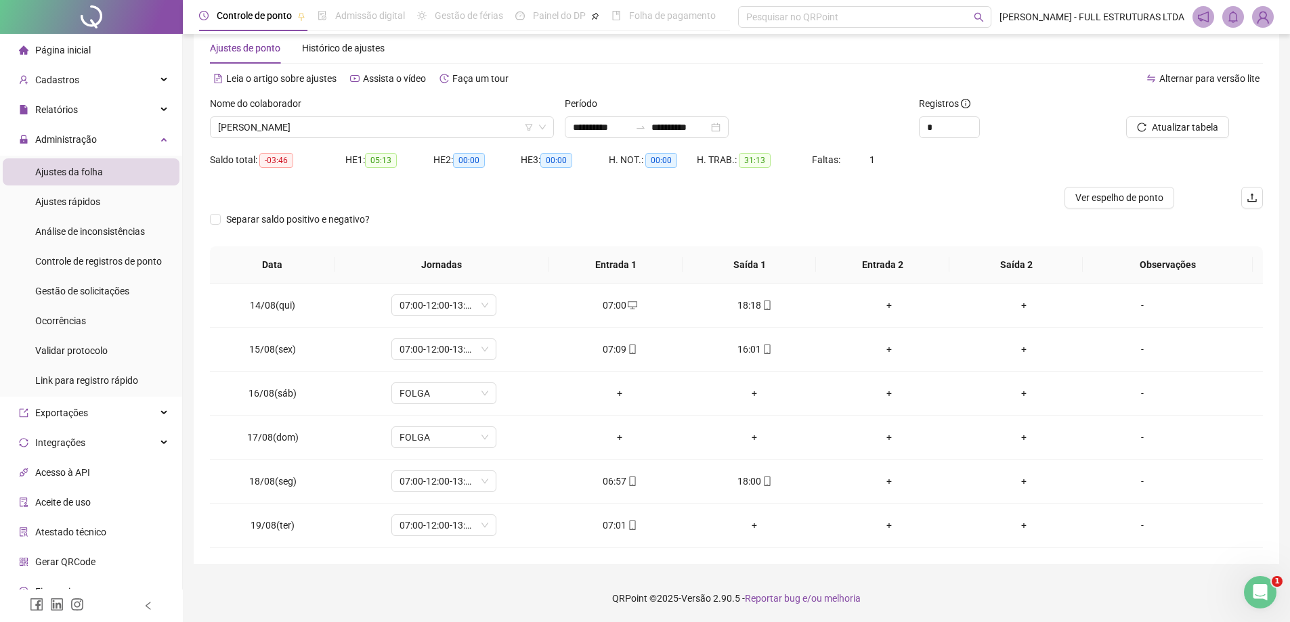
click at [79, 54] on span "Página inicial" at bounding box center [63, 50] width 56 height 11
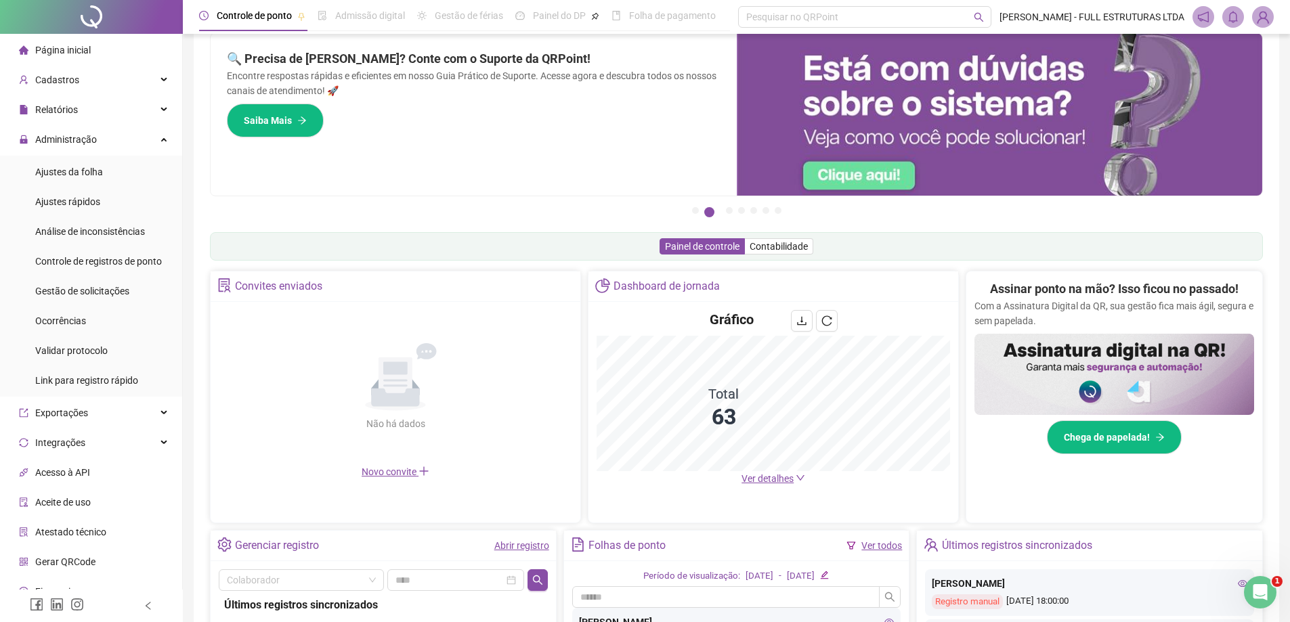
click at [54, 49] on span "Página inicial" at bounding box center [63, 50] width 56 height 11
